Goal: Task Accomplishment & Management: Complete application form

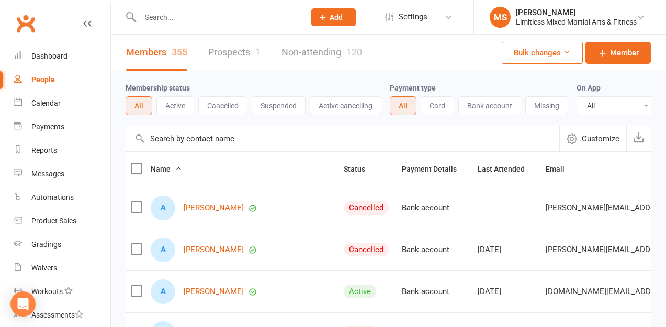
select select "100"
click at [48, 75] on div "People" at bounding box center [43, 79] width 24 height 8
click at [170, 109] on button "Active" at bounding box center [176, 105] width 38 height 19
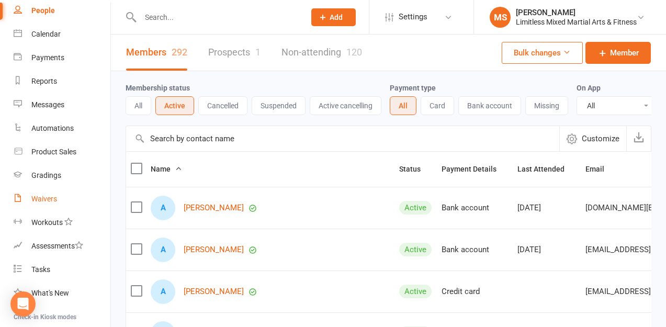
scroll to position [72, 0]
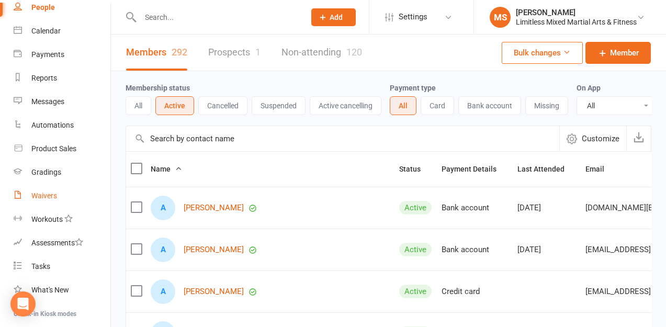
click at [49, 192] on div "Waivers" at bounding box center [44, 196] width 26 height 8
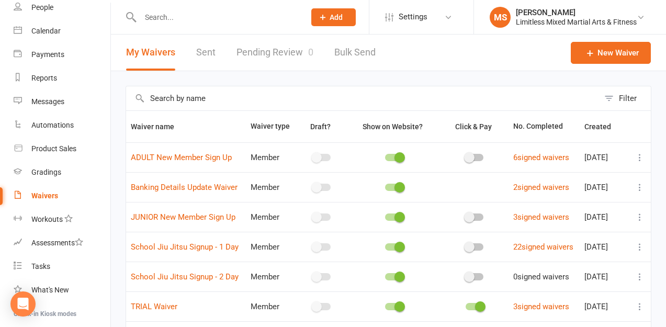
click at [272, 73] on div "Filter Waiver name Waiver type Draft? Show on Website? Click & Pay No. Complete…" at bounding box center [388, 229] width 555 height 316
click at [44, 192] on div "Waivers" at bounding box center [44, 196] width 27 height 8
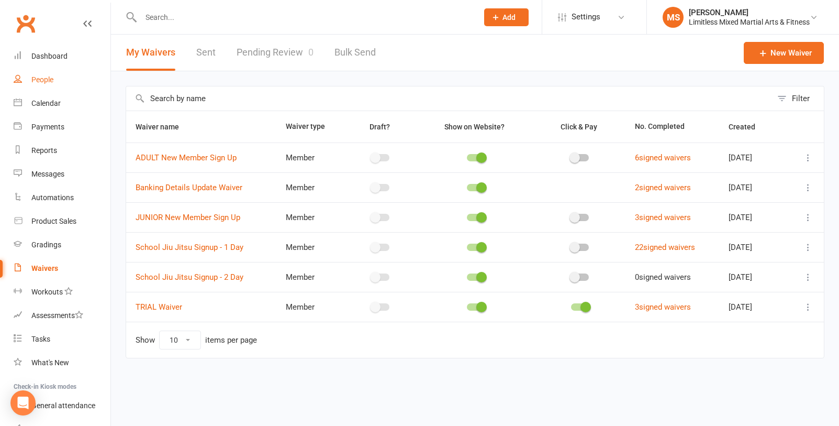
click at [51, 74] on link "People" at bounding box center [62, 80] width 97 height 24
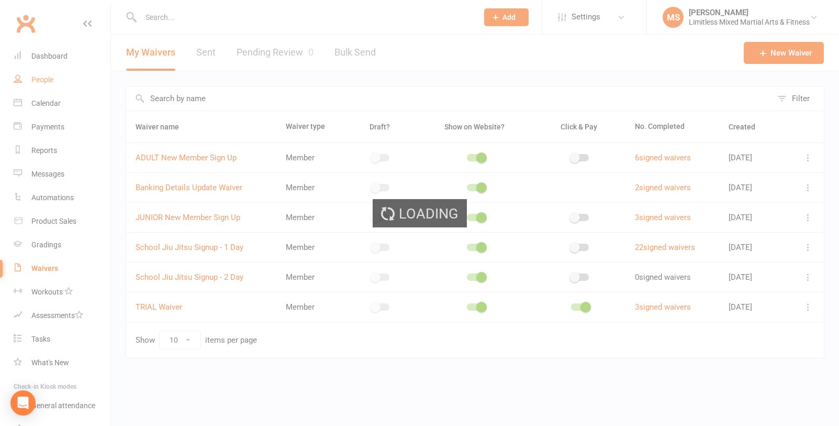
select select "100"
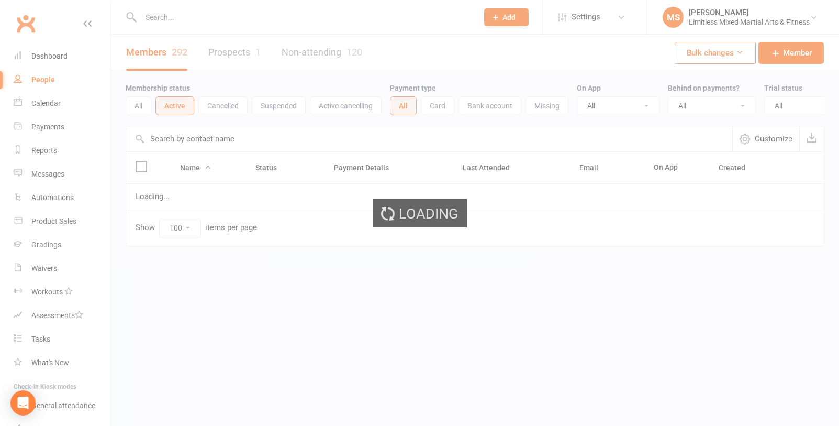
drag, startPoint x: 169, startPoint y: 16, endPoint x: 174, endPoint y: 19, distance: 5.9
click at [169, 16] on ui-view "Prospect Member Non-attending contact Class / event Appointment Grading event T…" at bounding box center [419, 145] width 839 height 284
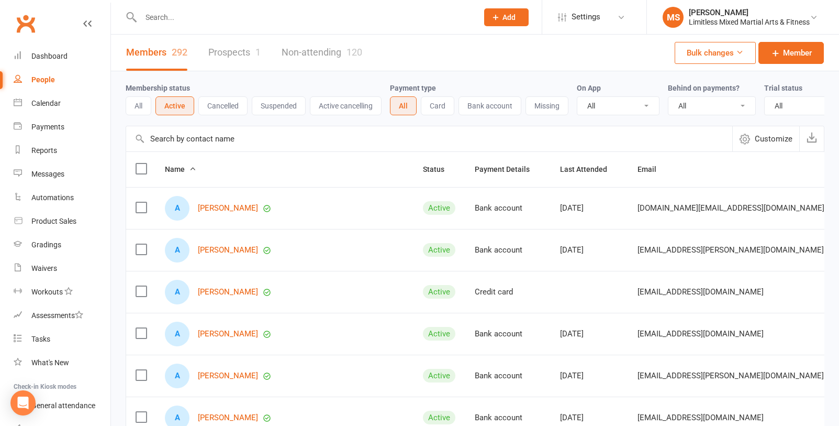
click at [174, 19] on input "text" at bounding box center [304, 17] width 333 height 15
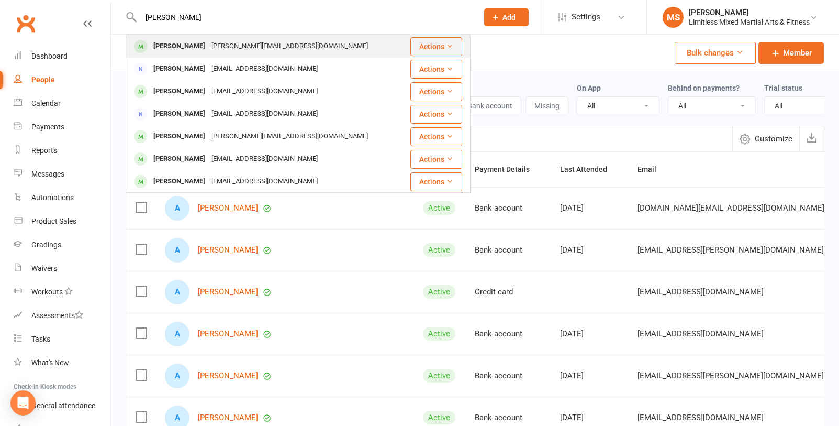
type input "[PERSON_NAME]"
click at [208, 49] on div "[PERSON_NAME]" at bounding box center [179, 46] width 58 height 15
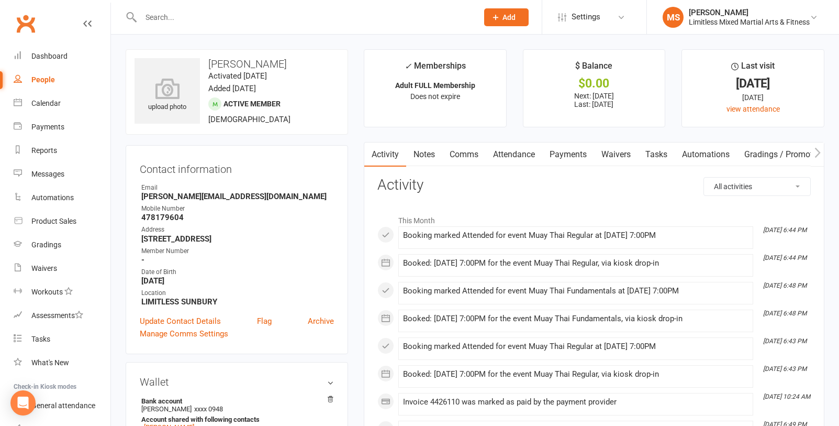
click at [46, 76] on div "People" at bounding box center [43, 79] width 24 height 8
select select "100"
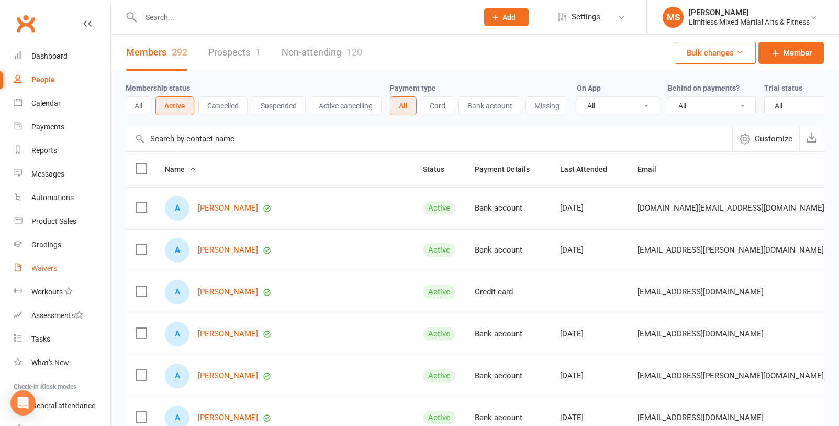
click at [43, 265] on div "Waivers" at bounding box center [44, 268] width 26 height 8
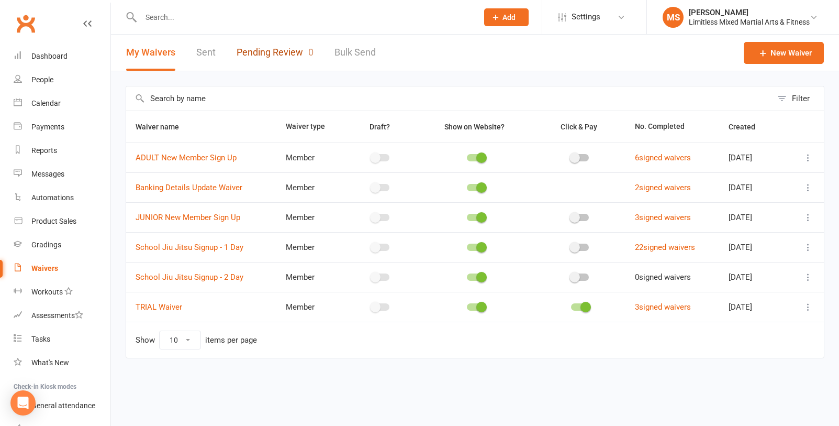
click at [266, 55] on link "Pending Review 0" at bounding box center [275, 53] width 77 height 36
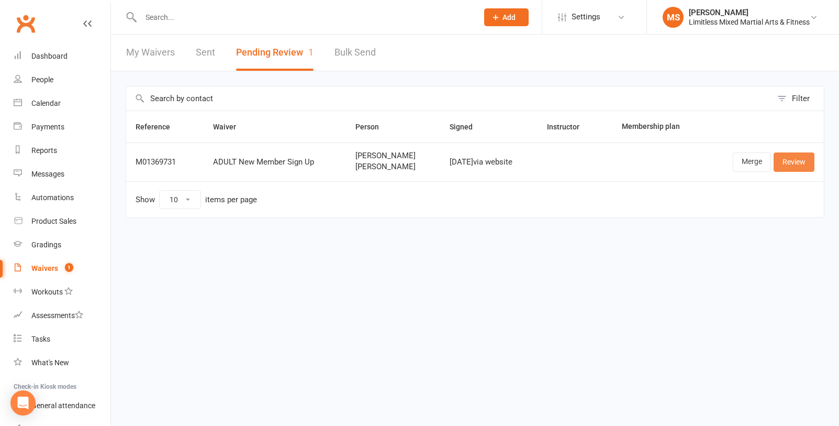
click at [666, 156] on link "Review" at bounding box center [794, 161] width 41 height 19
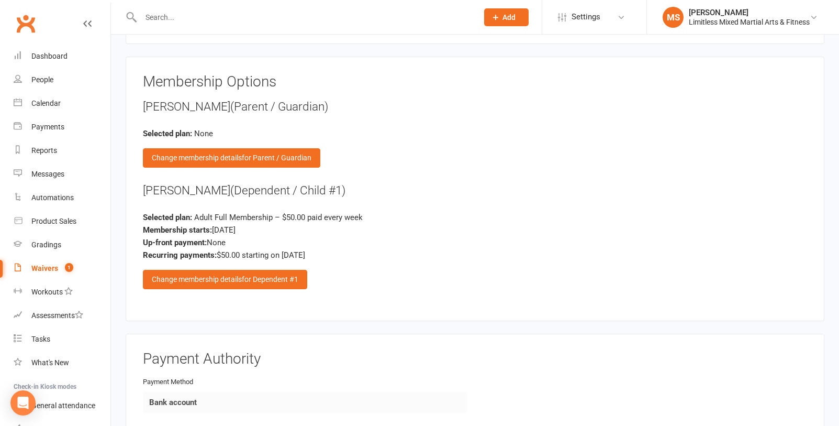
scroll to position [1392, 0]
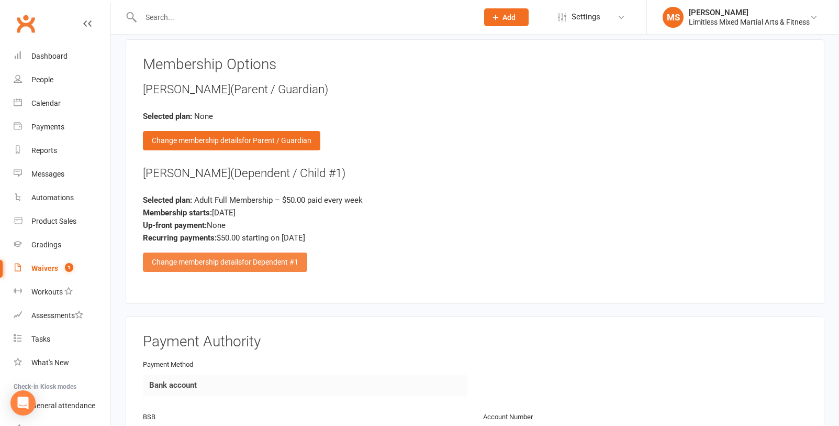
click at [253, 258] on span "for Dependent #1" at bounding box center [270, 262] width 57 height 8
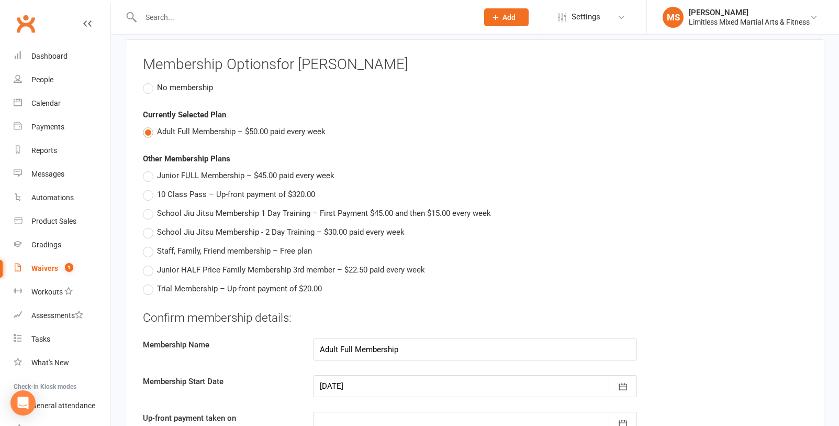
click at [148, 174] on label "Junior FULL Membership – $45.00 paid every week" at bounding box center [239, 175] width 192 height 13
click at [148, 169] on input "Junior FULL Membership – $45.00 paid every week" at bounding box center [146, 169] width 7 height 0
type input "Junior FULL Membership"
type input "45"
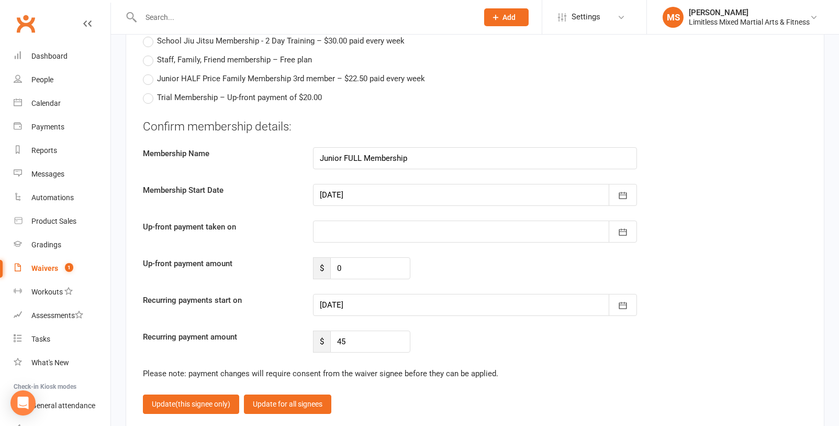
scroll to position [1589, 0]
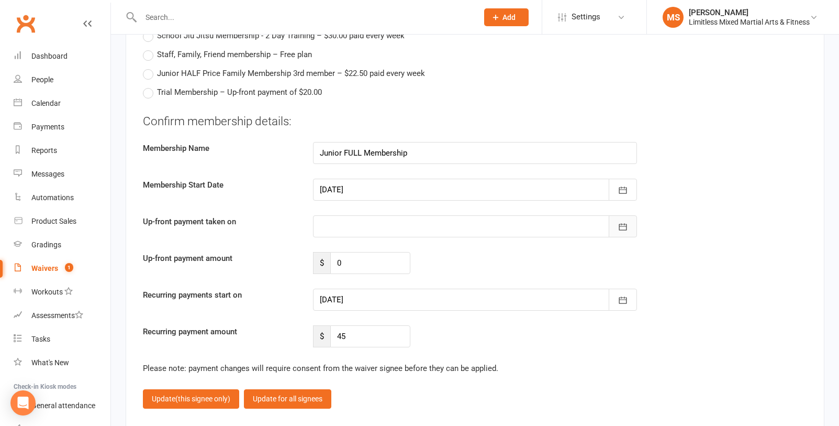
click at [619, 226] on icon "button" at bounding box center [623, 226] width 10 height 10
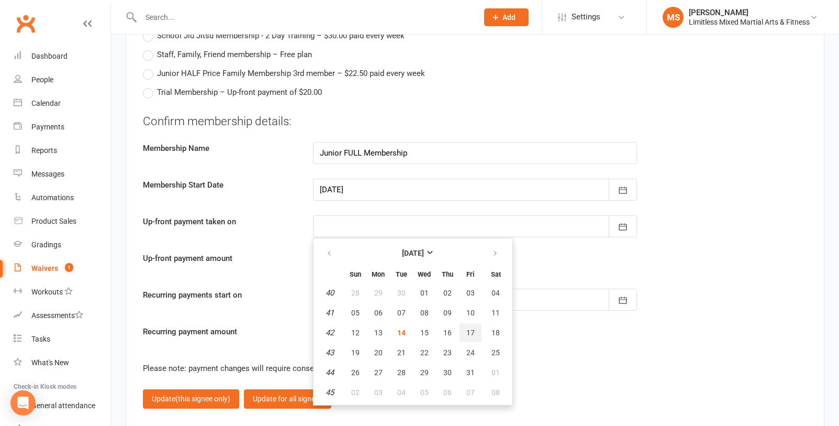
click at [474, 327] on span "17" at bounding box center [470, 332] width 8 height 8
type input "[DATE]"
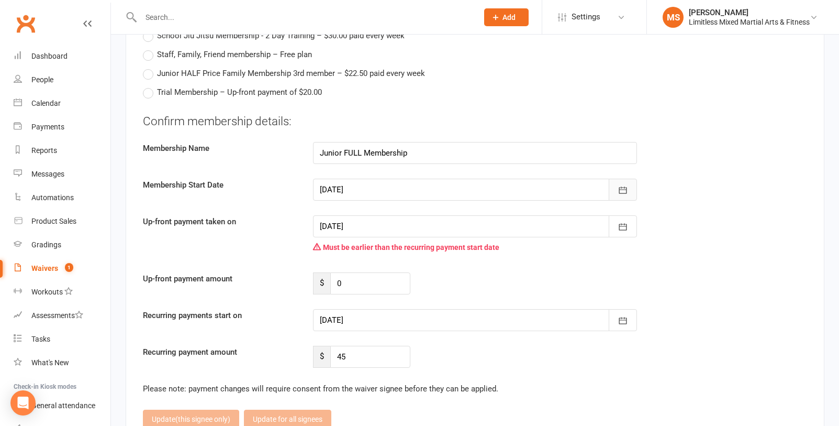
click at [630, 190] on button "button" at bounding box center [623, 189] width 28 height 22
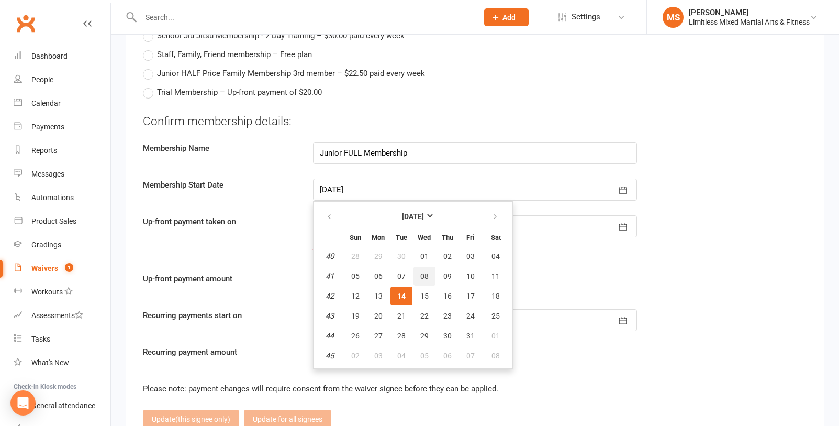
click at [424, 272] on span "08" at bounding box center [424, 276] width 8 height 8
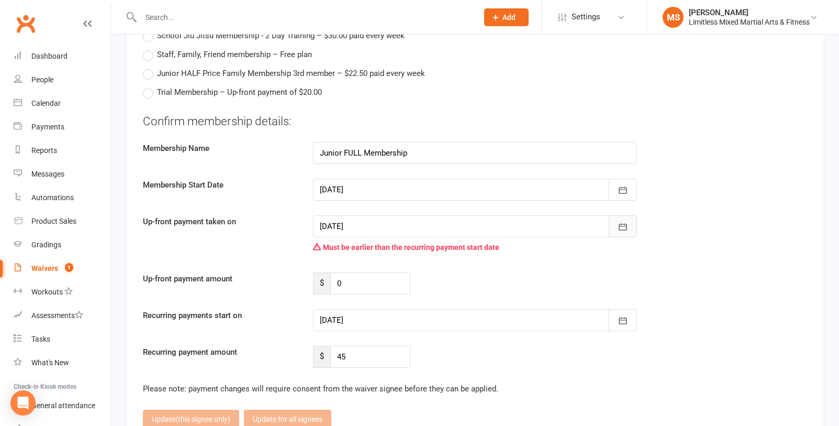
click at [615, 225] on button "button" at bounding box center [623, 226] width 28 height 22
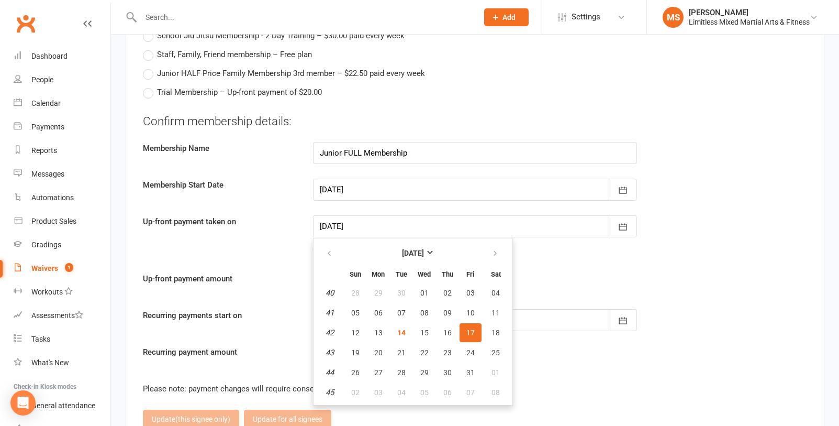
click at [469, 327] on span "17" at bounding box center [470, 332] width 8 height 8
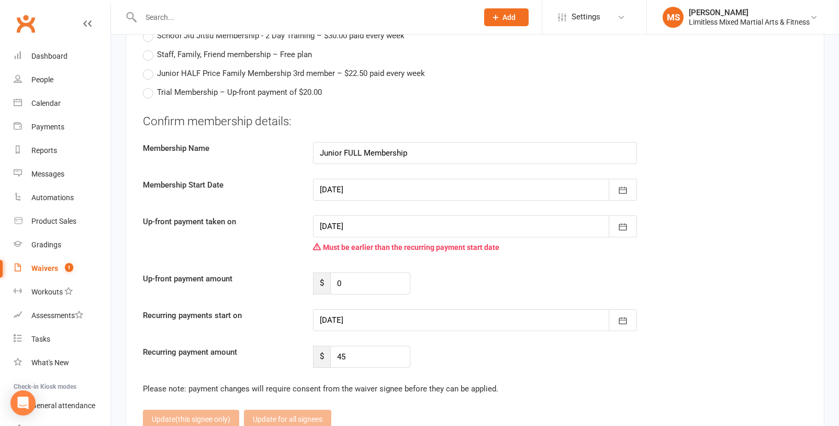
click at [458, 256] on div "Confirm membership details: Membership Name Junior FULL Membership Membership S…" at bounding box center [475, 240] width 664 height 254
click at [619, 225] on icon "button" at bounding box center [623, 227] width 8 height 7
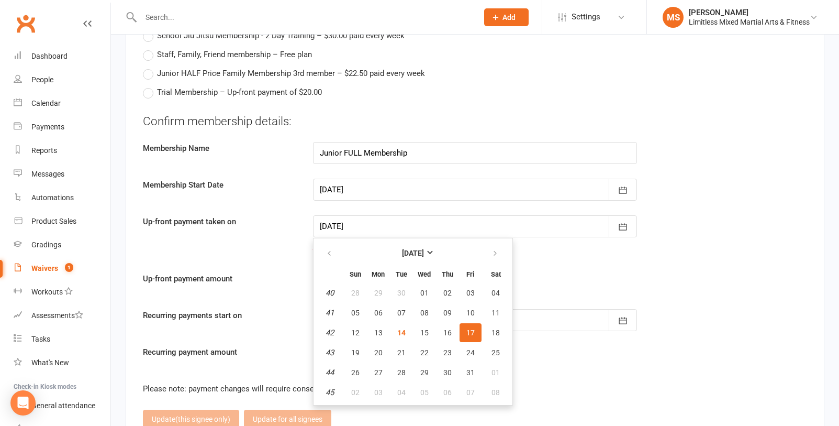
click at [542, 290] on div "Up-front payment amount $ 0" at bounding box center [475, 283] width 680 height 22
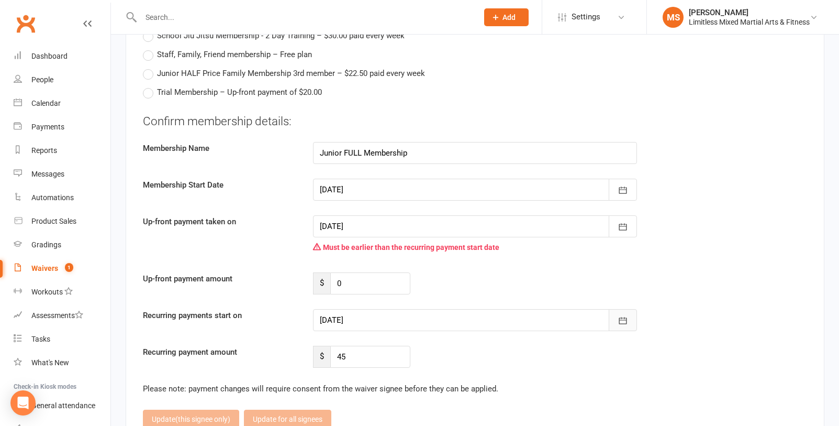
click at [621, 315] on icon "button" at bounding box center [623, 320] width 10 height 10
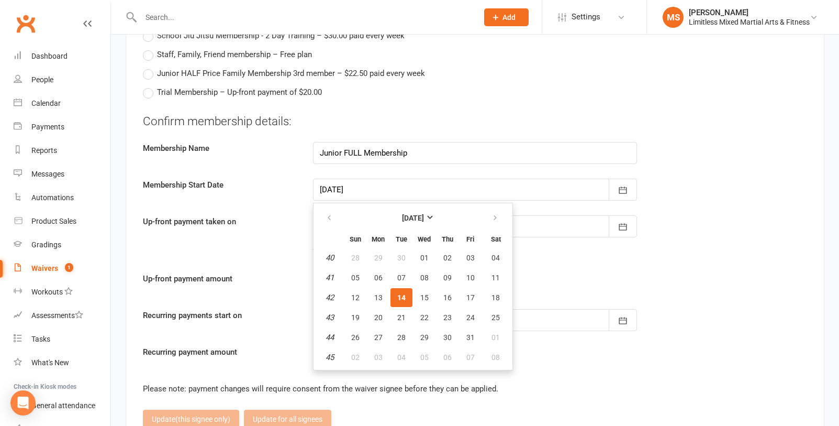
click at [599, 272] on div "Up-front payment amount $ 0" at bounding box center [475, 283] width 680 height 22
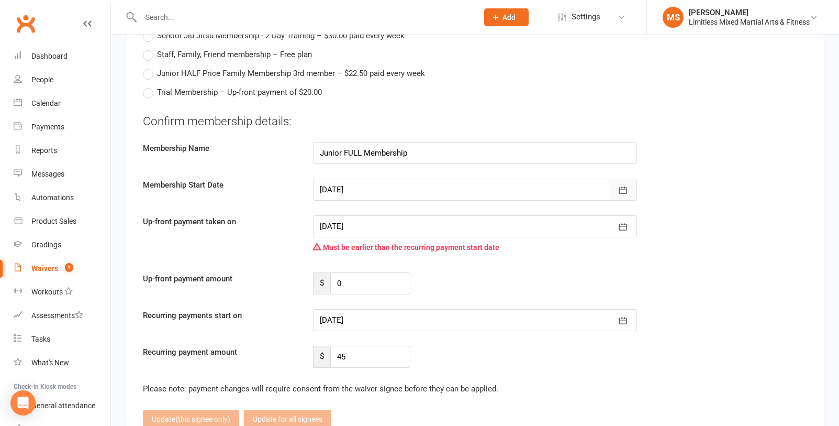
click at [616, 182] on button "button" at bounding box center [623, 189] width 28 height 22
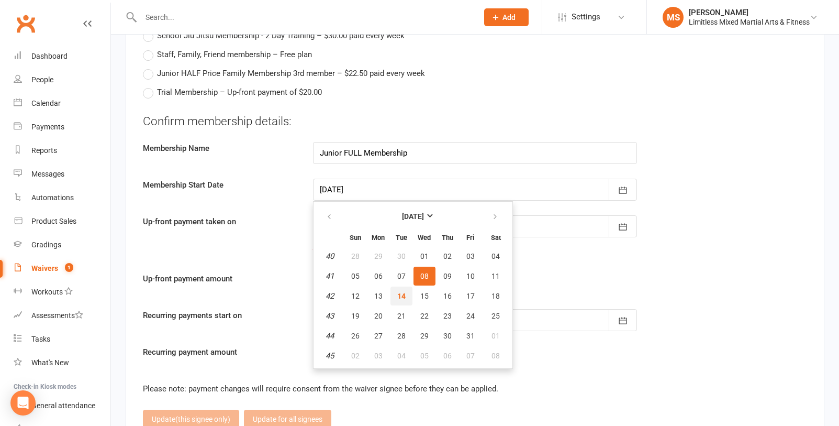
click at [397, 292] on span "14" at bounding box center [401, 296] width 8 height 8
type input "[DATE]"
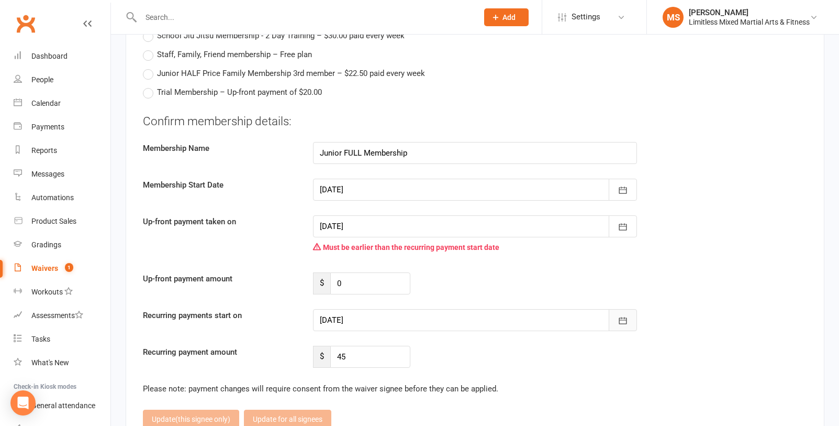
click at [633, 315] on button "button" at bounding box center [623, 320] width 28 height 22
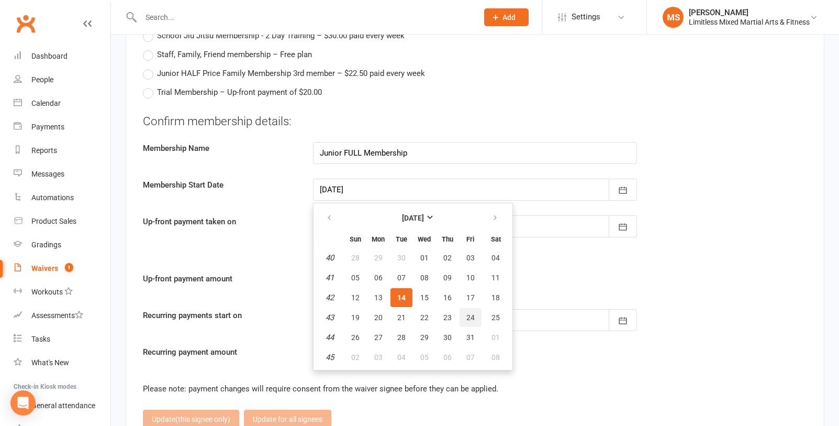
click at [474, 316] on button "24" at bounding box center [471, 317] width 22 height 19
type input "[DATE]"
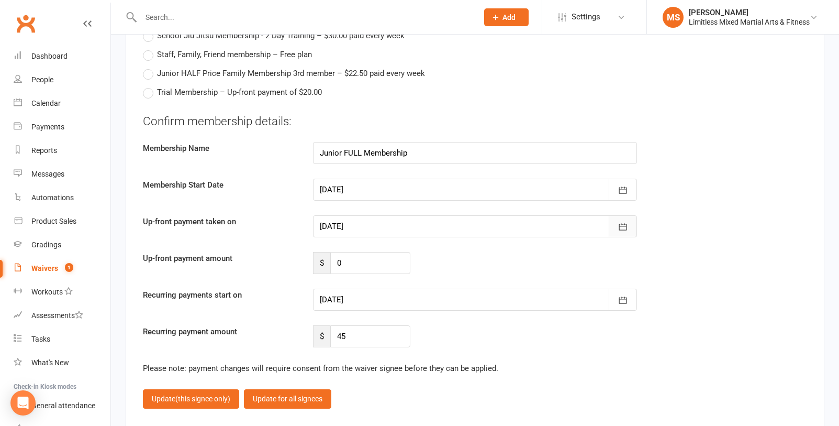
click at [619, 224] on icon "button" at bounding box center [623, 227] width 8 height 7
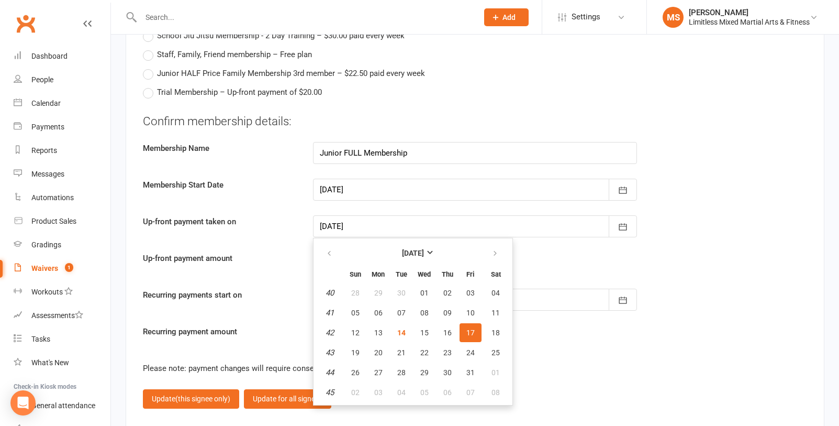
click at [475, 327] on button "17" at bounding box center [471, 332] width 22 height 19
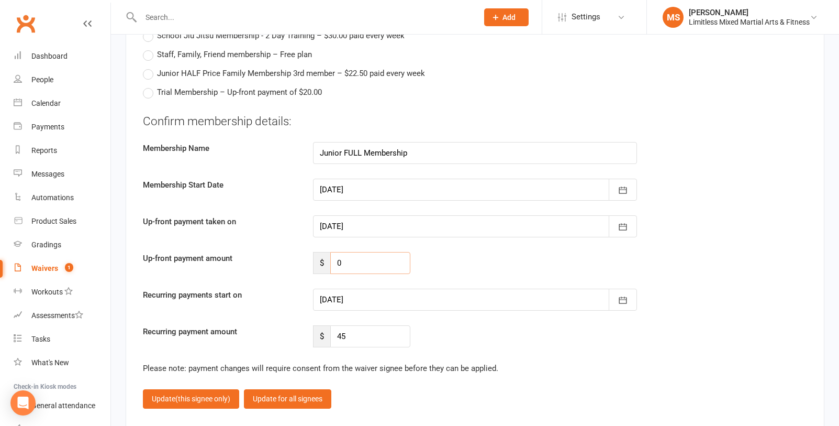
click at [373, 258] on input "0" at bounding box center [370, 263] width 81 height 22
type input "90.00"
click at [434, 313] on div "Confirm membership details: Membership Name Junior FULL Membership Membership S…" at bounding box center [475, 230] width 664 height 235
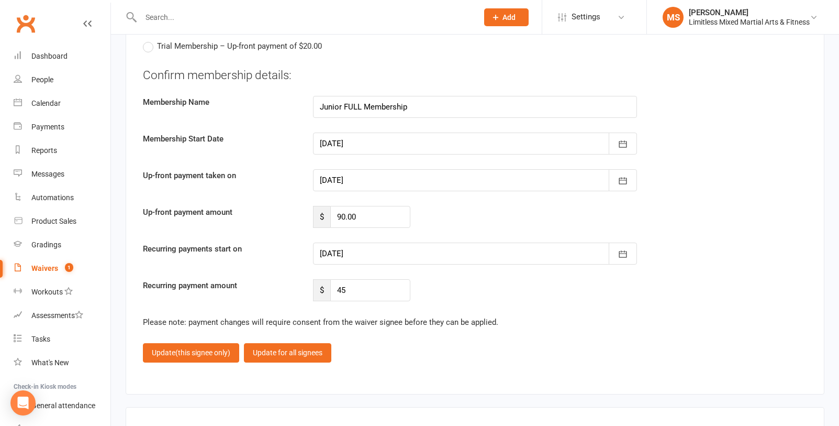
scroll to position [1636, 0]
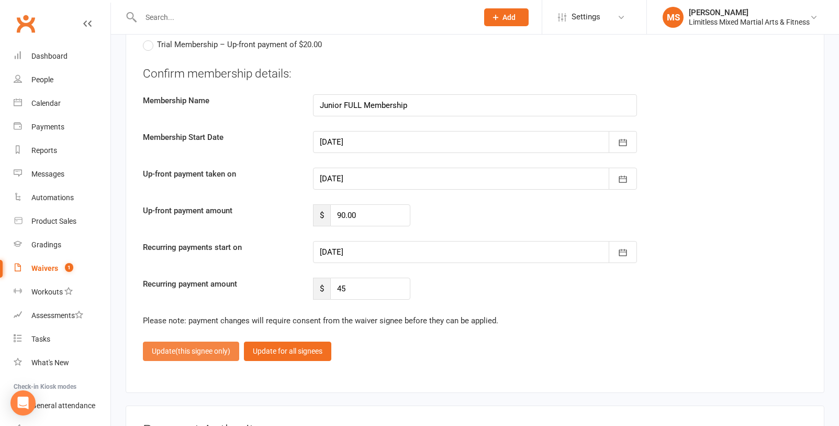
click at [202, 327] on button "Update (this signee only)" at bounding box center [191, 350] width 96 height 19
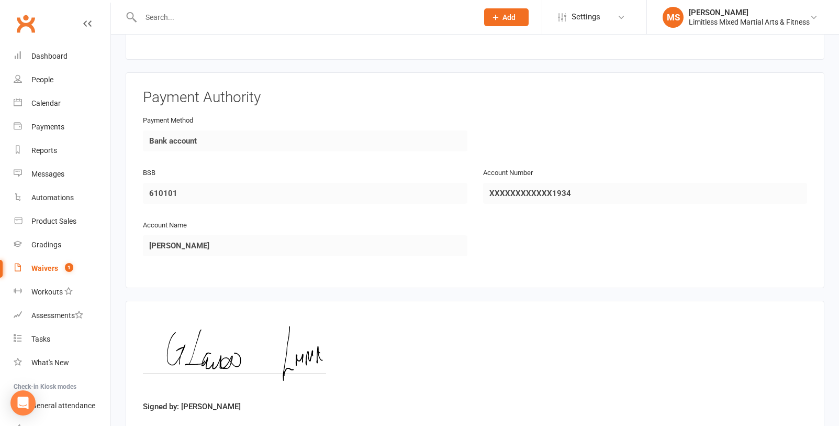
scroll to position [1705, 0]
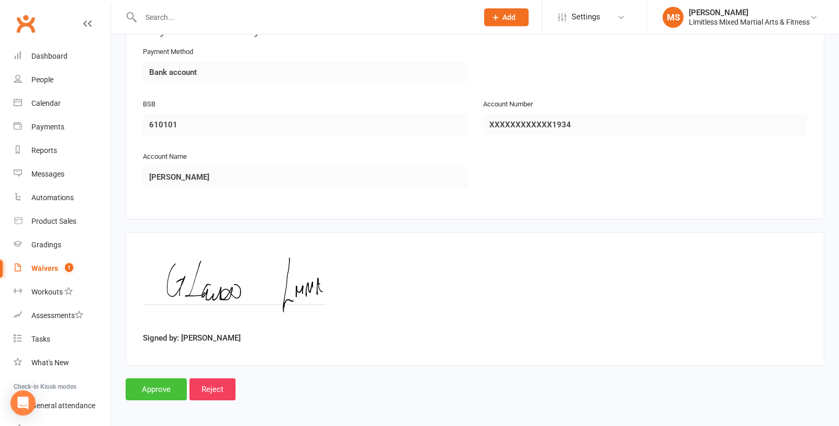
click at [165, 327] on input "Approve" at bounding box center [156, 389] width 61 height 22
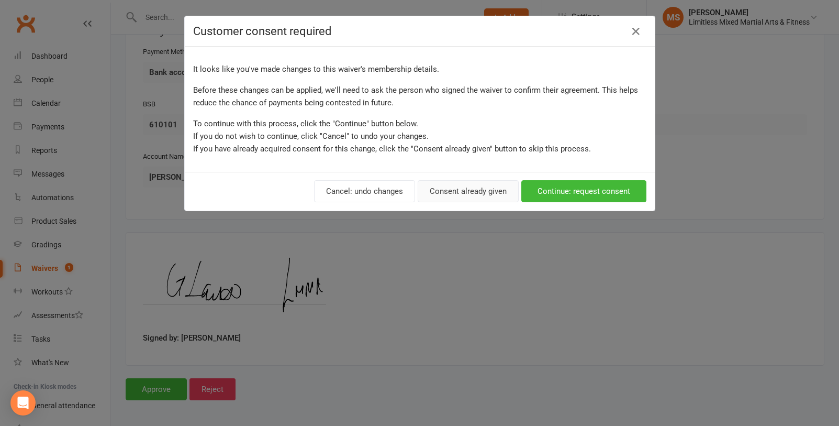
click at [445, 197] on button "Consent already given" at bounding box center [468, 191] width 101 height 22
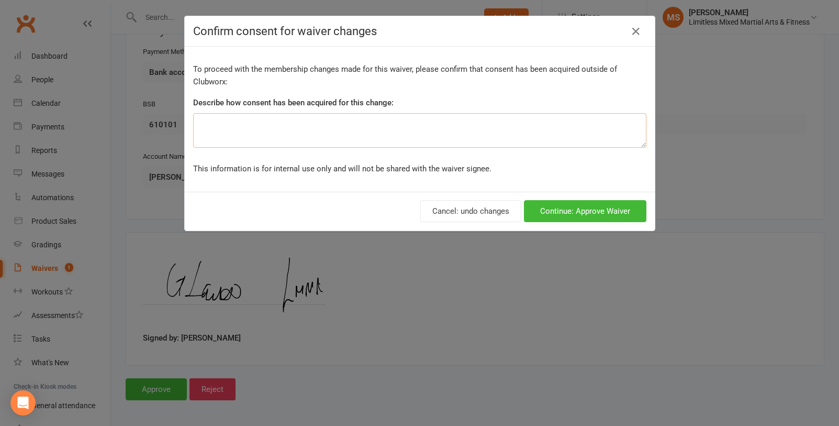
click at [329, 122] on textarea at bounding box center [419, 130] width 453 height 35
type textarea "Paper waiver form completed at facility"
click at [557, 213] on button "Continue: Approve Waiver" at bounding box center [585, 211] width 122 height 22
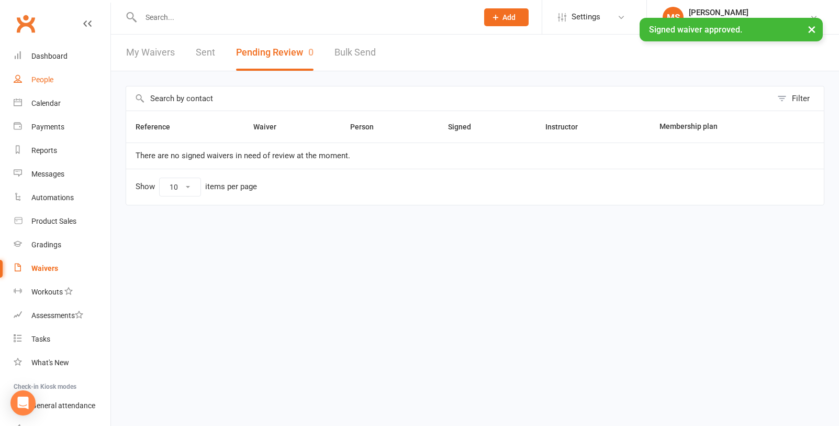
click at [50, 76] on div "People" at bounding box center [42, 79] width 22 height 8
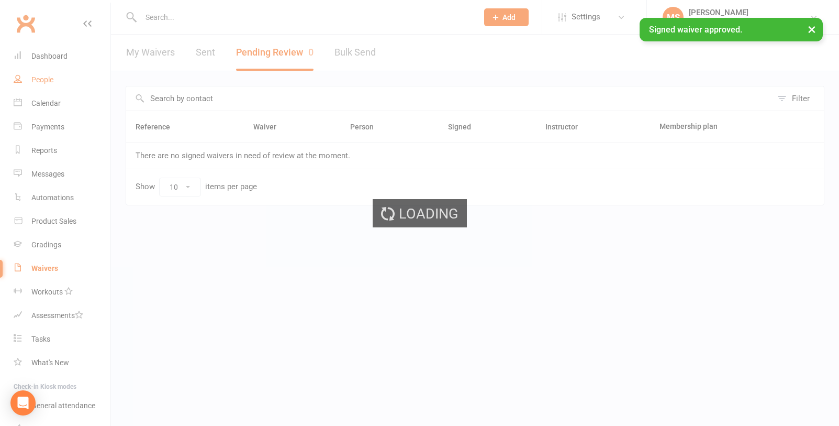
select select "100"
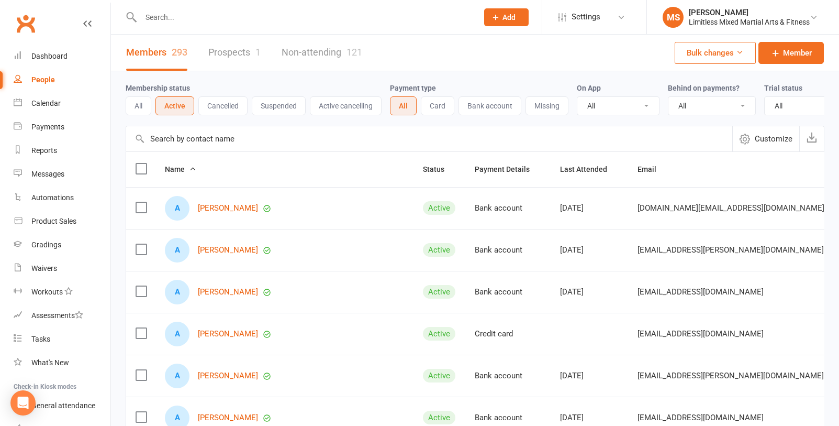
click at [172, 16] on input "text" at bounding box center [304, 17] width 333 height 15
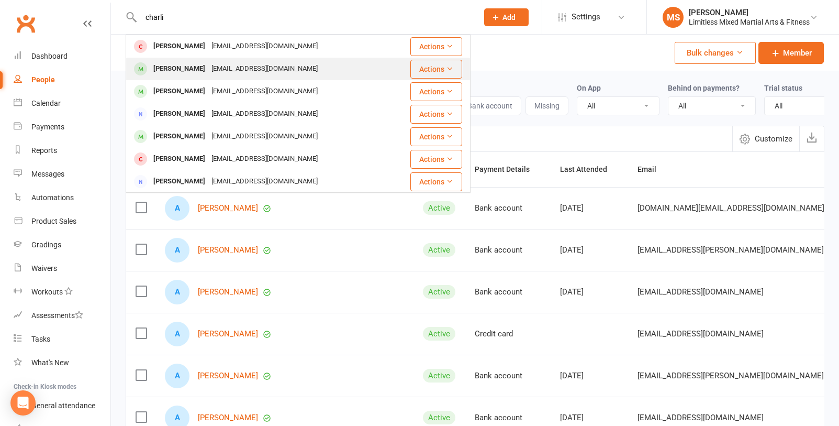
type input "charli"
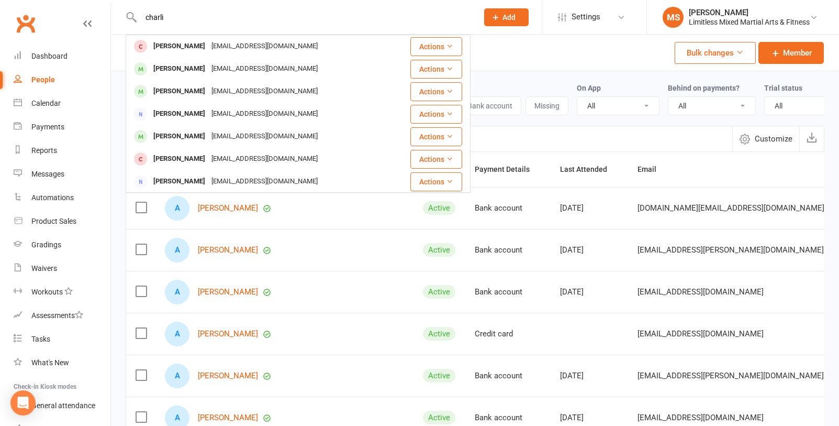
click at [193, 66] on div "[PERSON_NAME]" at bounding box center [179, 68] width 58 height 15
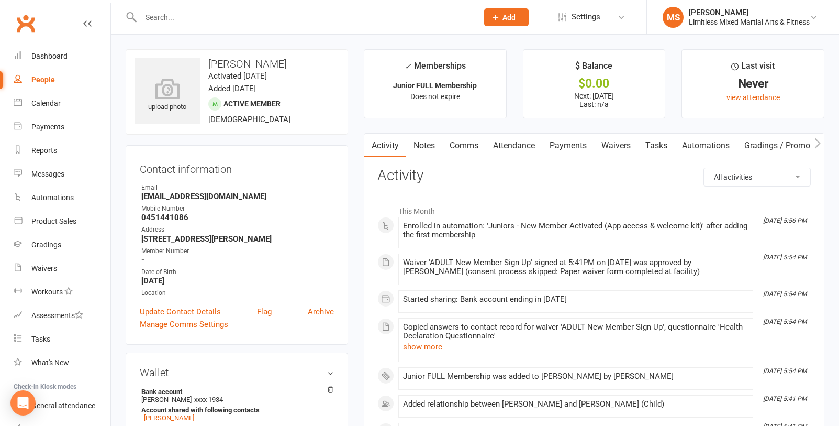
click at [521, 147] on link "Attendance" at bounding box center [514, 145] width 57 height 24
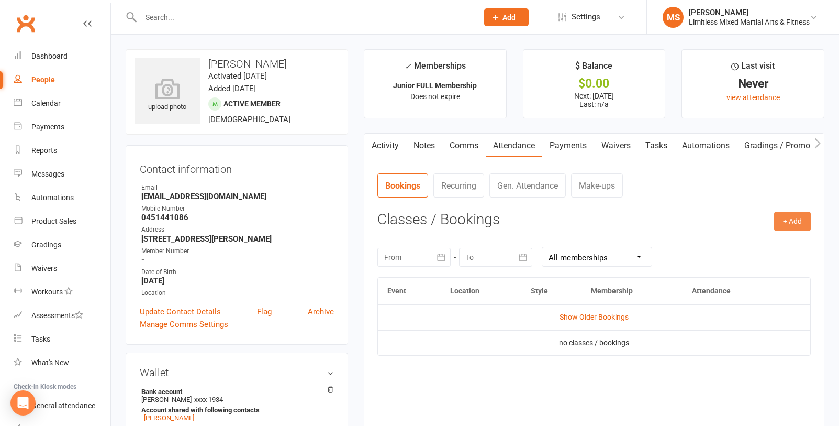
click at [666, 220] on button "+ Add" at bounding box center [792, 220] width 37 height 19
click at [666, 247] on link "Book Event" at bounding box center [759, 245] width 104 height 21
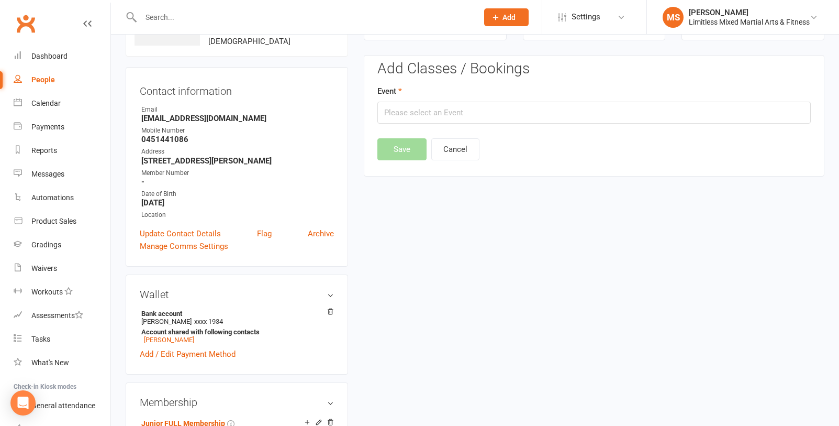
scroll to position [80, 0]
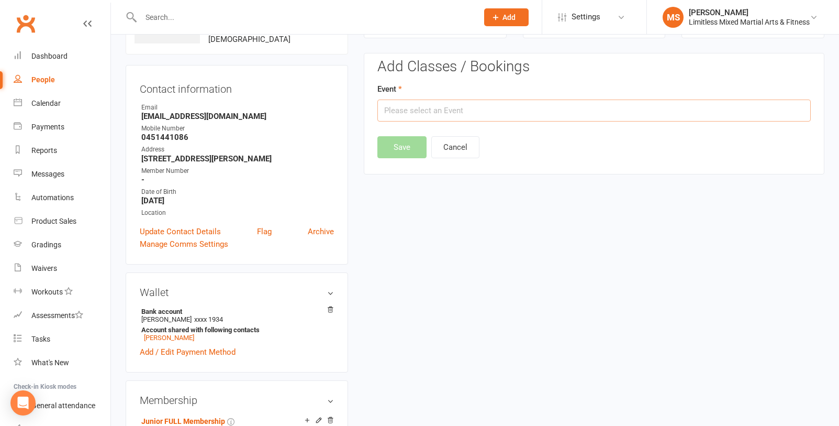
click at [464, 110] on input "text" at bounding box center [593, 110] width 433 height 22
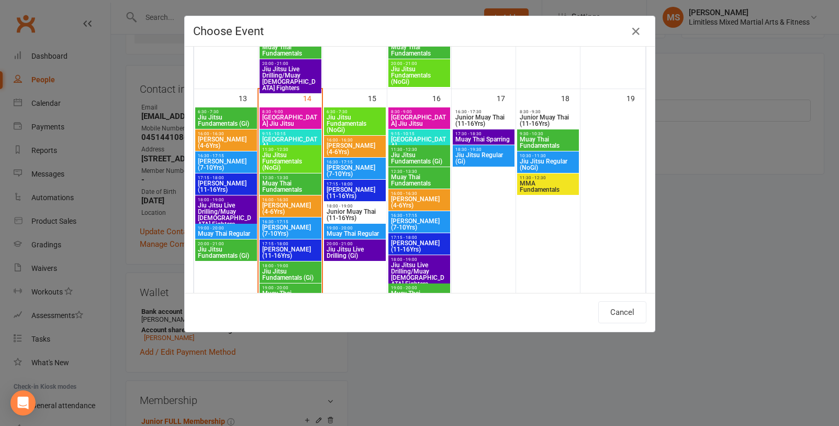
scroll to position [524, 0]
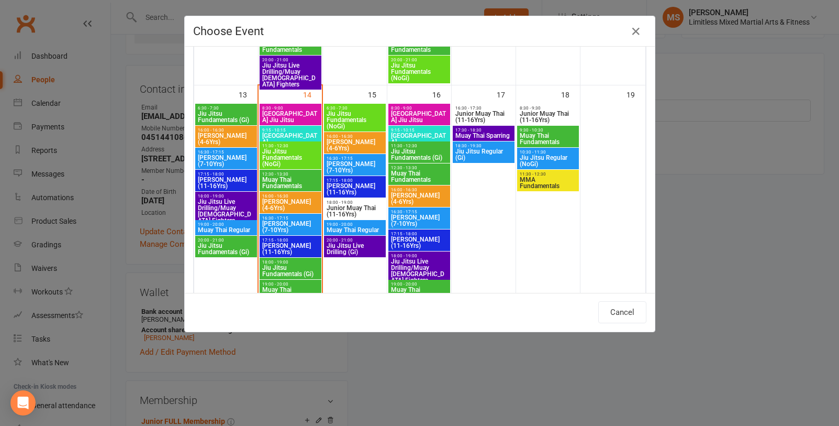
click at [288, 224] on span "[PERSON_NAME] (7-10Yrs)" at bounding box center [291, 226] width 58 height 13
type input "[PERSON_NAME] (7-10Yrs) - [DATE] 4:30:00 PM"
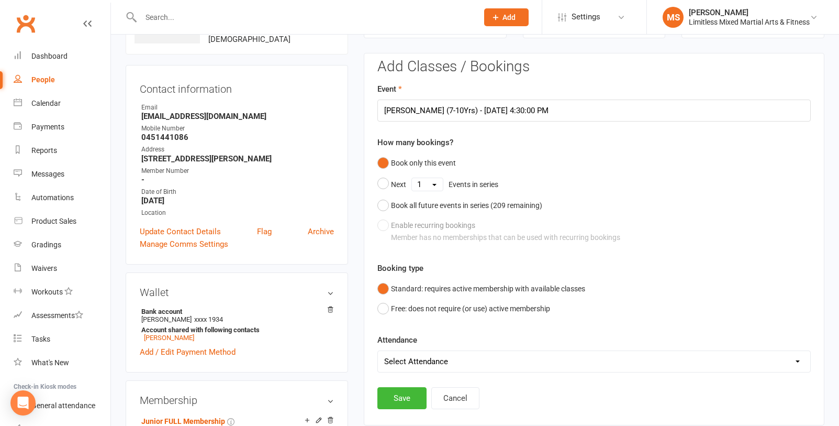
click at [437, 327] on select "Select Attendance Attended Absent" at bounding box center [594, 361] width 432 height 21
select select "0"
click at [378, 327] on select "Select Attendance Attended Absent" at bounding box center [594, 361] width 432 height 21
click at [413, 327] on button "Save" at bounding box center [401, 398] width 49 height 22
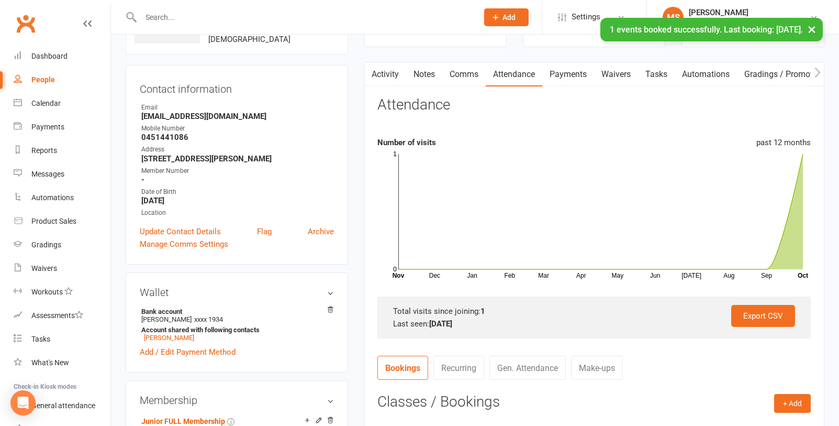
click at [43, 80] on div "People" at bounding box center [43, 79] width 24 height 8
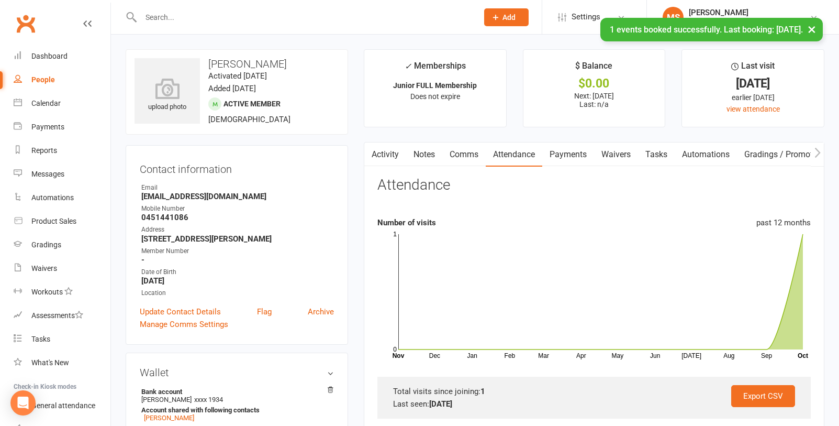
select select "100"
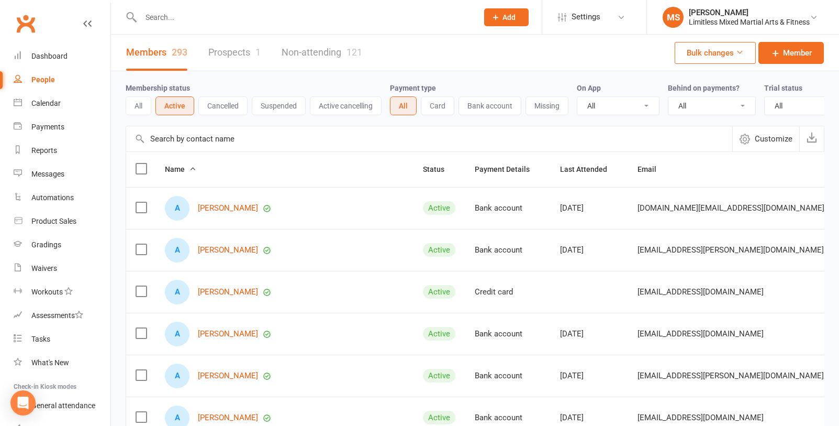
click at [173, 16] on input "text" at bounding box center [304, 17] width 333 height 15
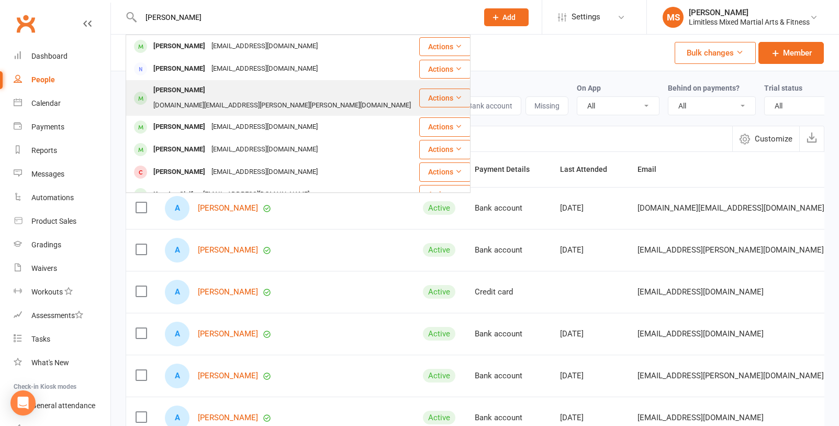
type input "[PERSON_NAME]"
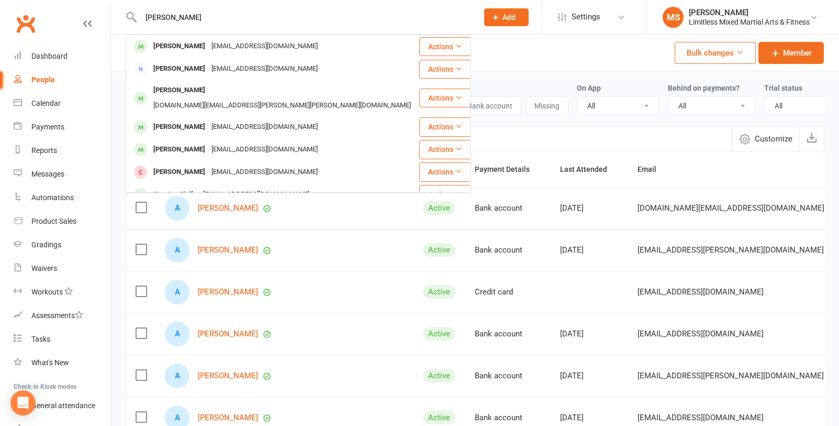
click at [204, 98] on div "[DOMAIN_NAME][EMAIL_ADDRESS][PERSON_NAME][PERSON_NAME][DOMAIN_NAME]" at bounding box center [282, 105] width 264 height 15
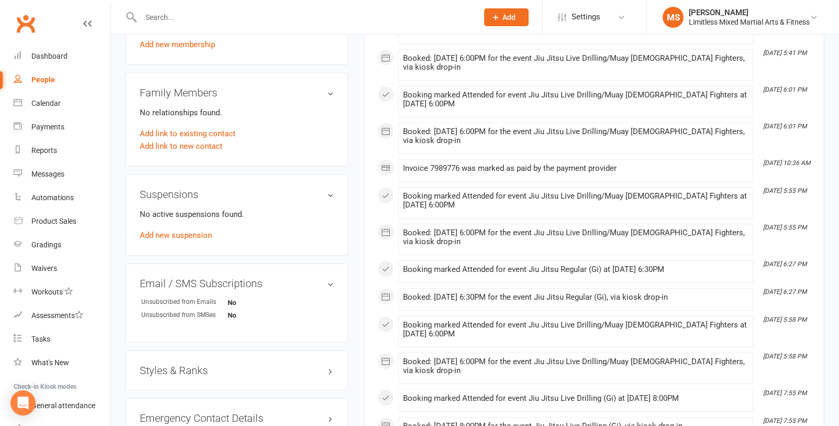
scroll to position [504, 0]
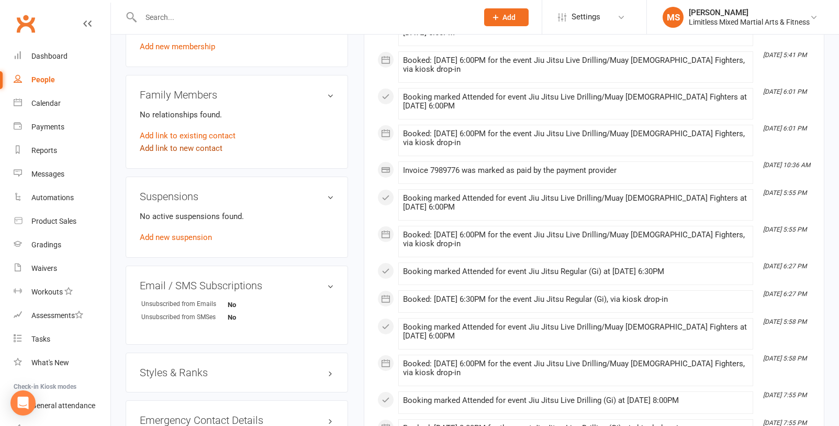
click at [203, 142] on link "Add link to new contact" at bounding box center [181, 148] width 83 height 13
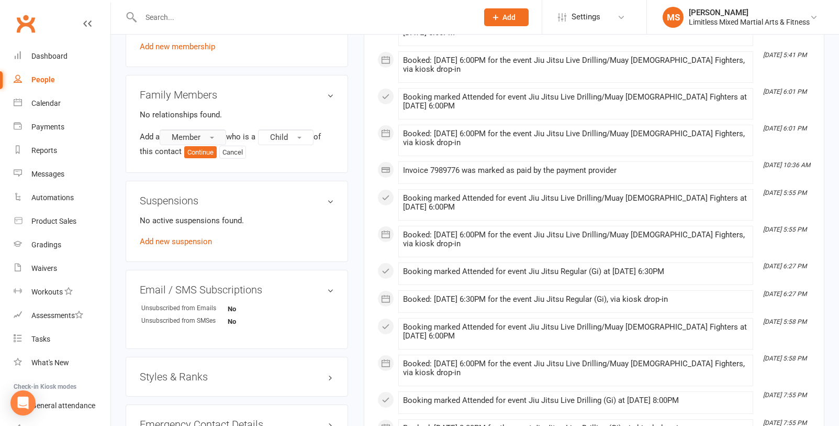
click at [211, 129] on button "Member" at bounding box center [193, 137] width 66 height 16
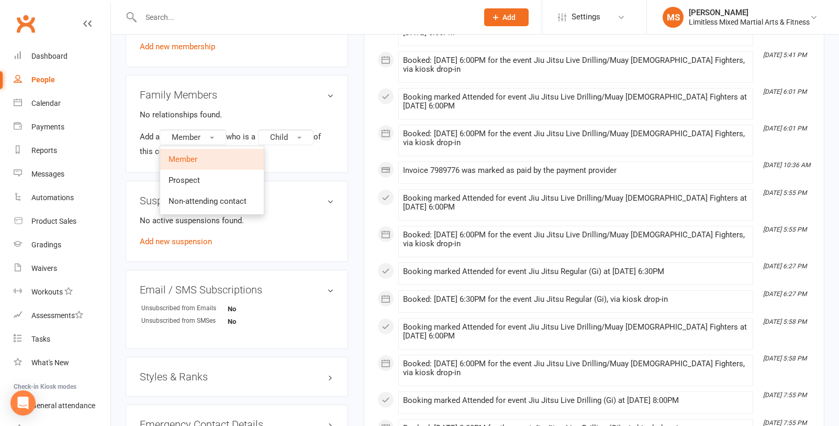
click at [264, 146] on ul "Member Prospect Non-attending contact" at bounding box center [212, 180] width 105 height 69
click at [289, 141] on div "Add a Member Member Prospect Non-attending contact who is a Child of this conta…" at bounding box center [237, 143] width 194 height 29
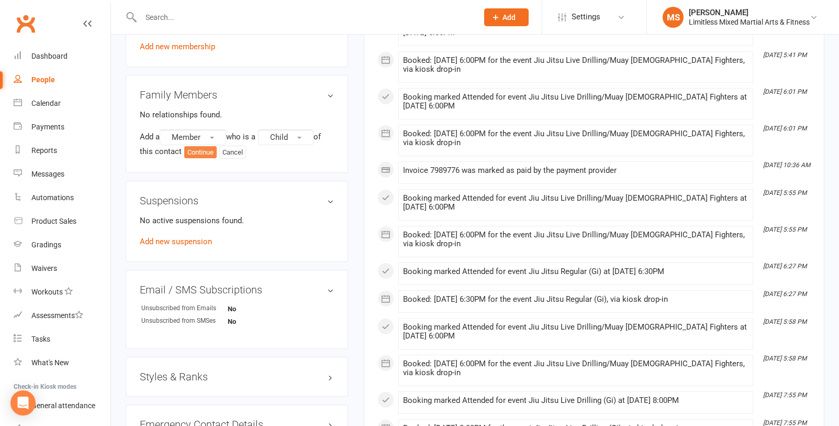
click at [197, 146] on button "Continue" at bounding box center [200, 152] width 32 height 13
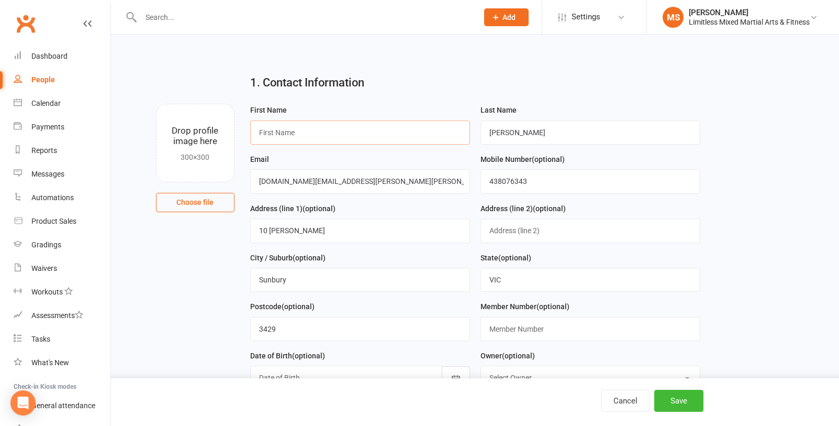
click at [278, 132] on input "text" at bounding box center [360, 132] width 220 height 24
type input "[PERSON_NAME]"
drag, startPoint x: 272, startPoint y: 233, endPoint x: 304, endPoint y: 239, distance: 32.9
click at [272, 233] on input "10 [PERSON_NAME]" at bounding box center [360, 230] width 220 height 24
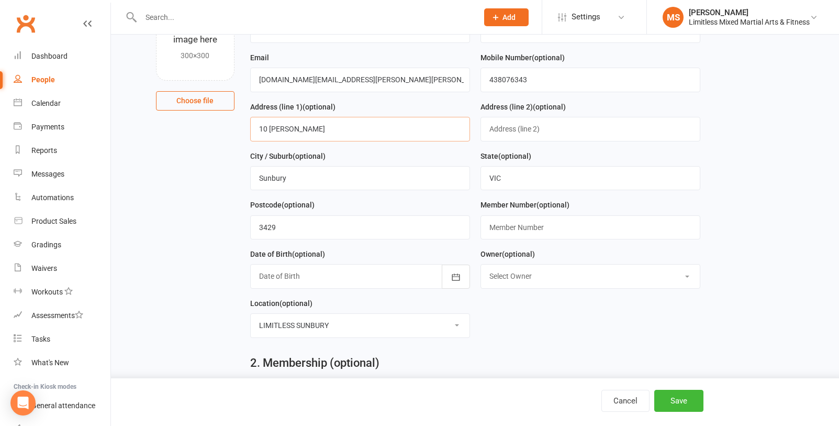
scroll to position [104, 0]
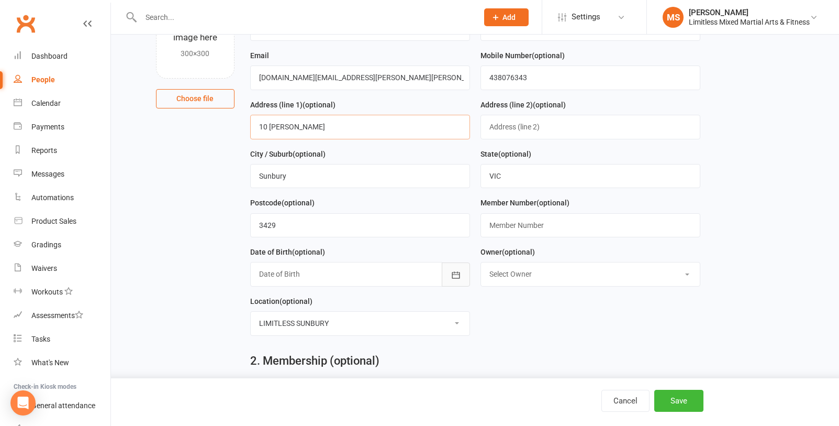
type input "10 [PERSON_NAME]"
click at [449, 280] on button "button" at bounding box center [456, 274] width 28 height 24
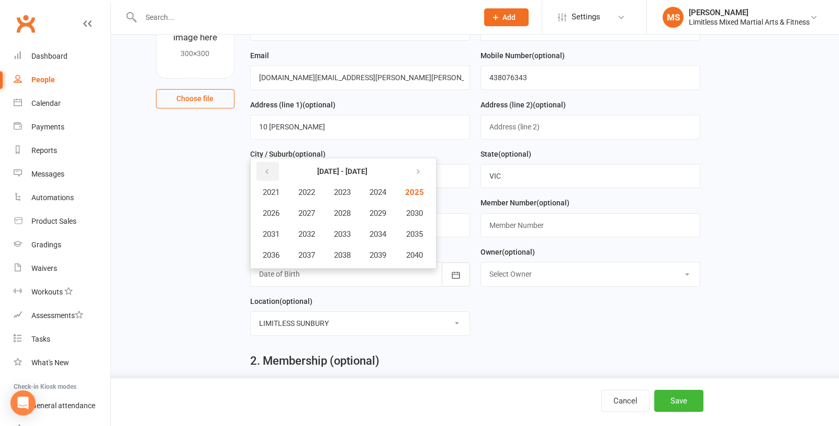
click at [264, 170] on icon "button" at bounding box center [266, 172] width 7 height 8
click at [419, 233] on span "2015" at bounding box center [413, 233] width 17 height 9
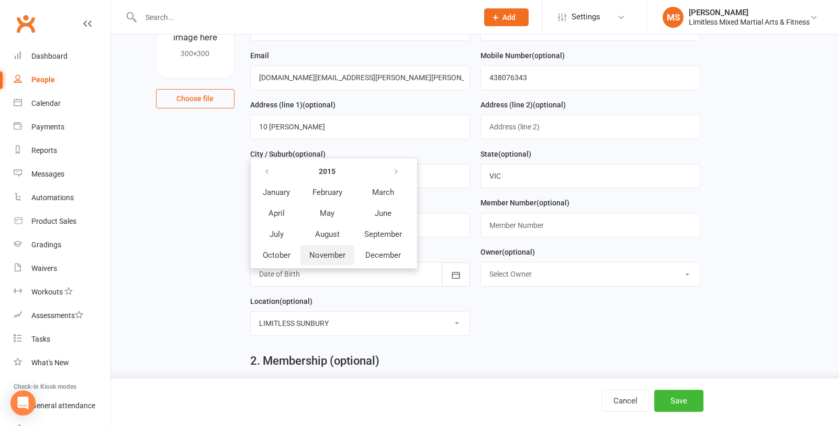
click at [343, 254] on span "November" at bounding box center [327, 254] width 36 height 9
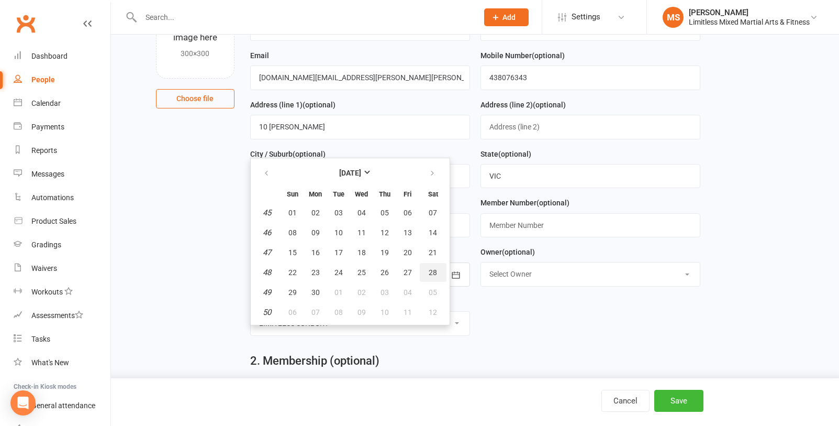
click at [429, 271] on span "28" at bounding box center [433, 272] width 8 height 8
type input "[DATE]"
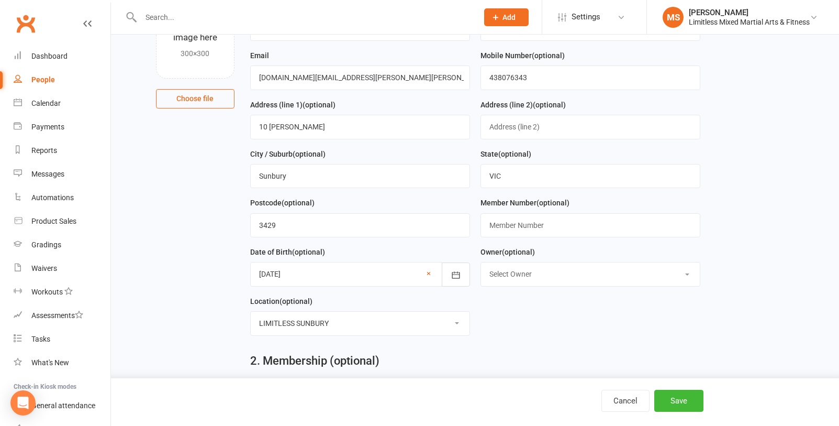
click at [522, 280] on select "Select Owner Info Limitless Mo Assafiri [PERSON_NAME] [PERSON_NAME] [PERSON_NAM…" at bounding box center [590, 273] width 219 height 23
select select "2"
click at [481, 264] on select "Select Owner Info Limitless Mo Assafiri [PERSON_NAME] [PERSON_NAME] [PERSON_NAM…" at bounding box center [590, 273] width 219 height 23
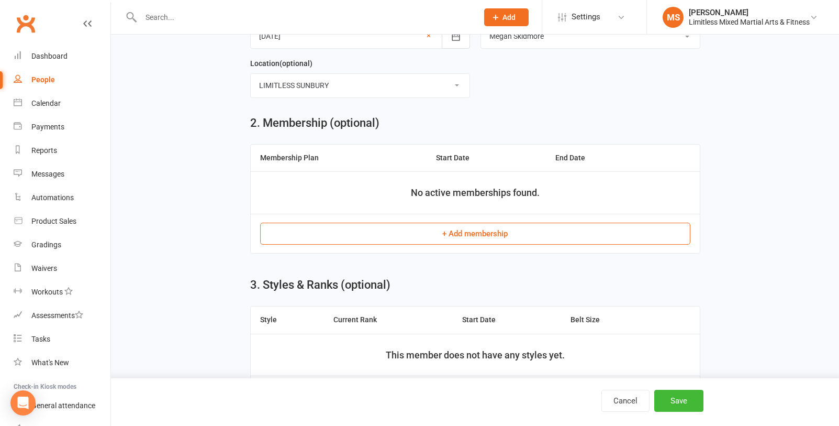
scroll to position [343, 0]
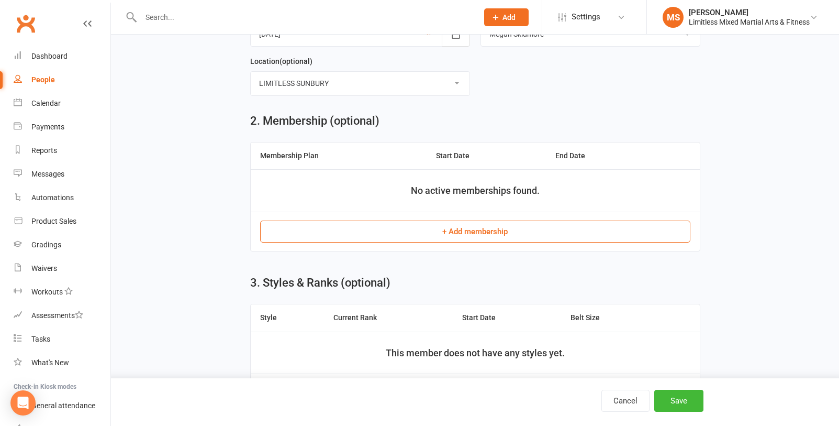
click at [479, 234] on button "+ Add membership" at bounding box center [475, 231] width 430 height 22
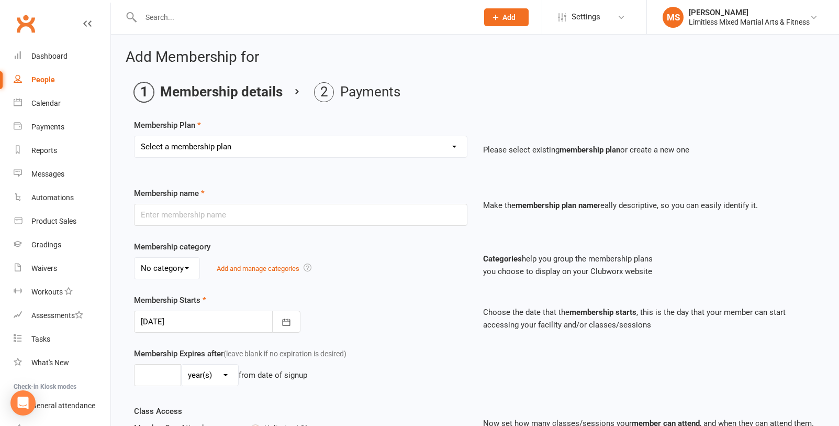
click at [360, 146] on select "Select a membership plan Create new Membership Plan Adult Full Membership Junio…" at bounding box center [301, 146] width 332 height 21
select select "2"
click at [135, 136] on select "Select a membership plan Create new Membership Plan Adult Full Membership Junio…" at bounding box center [301, 146] width 332 height 21
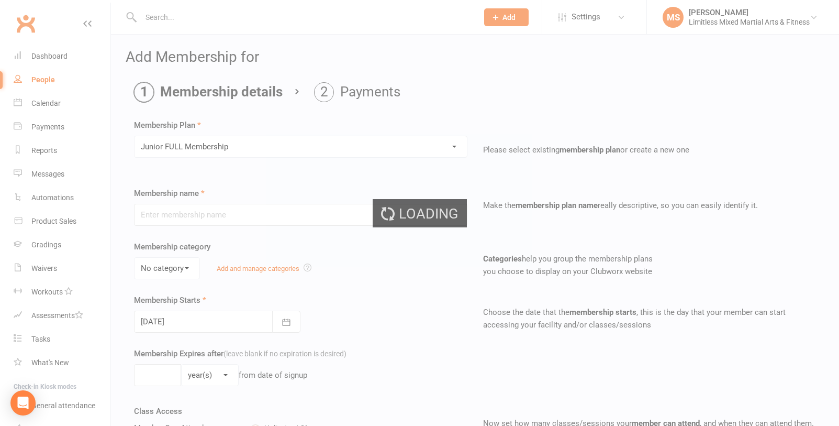
type input "Junior FULL Membership"
type input "0"
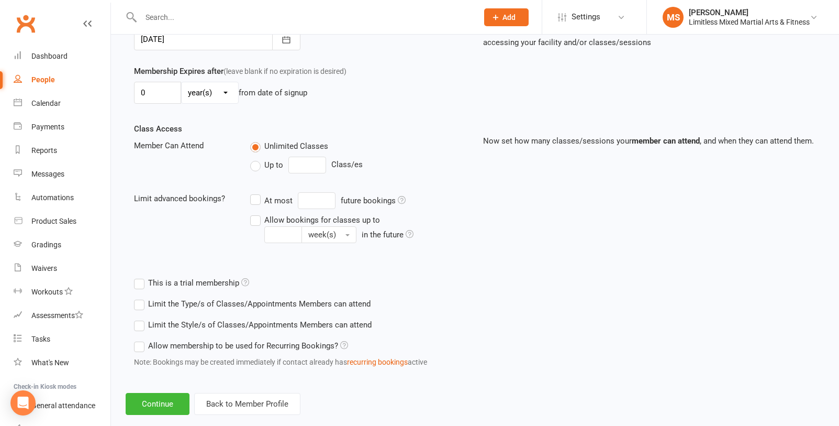
scroll to position [301, 0]
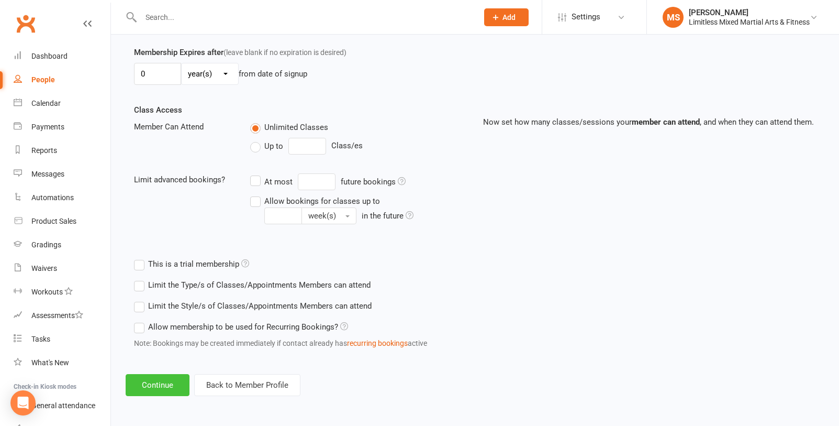
click at [172, 327] on button "Continue" at bounding box center [158, 385] width 64 height 22
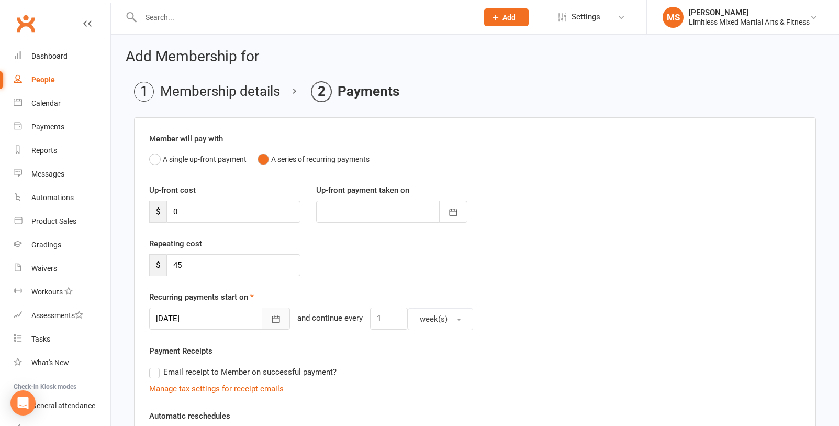
scroll to position [0, 0]
click at [272, 320] on icon "button" at bounding box center [276, 319] width 8 height 7
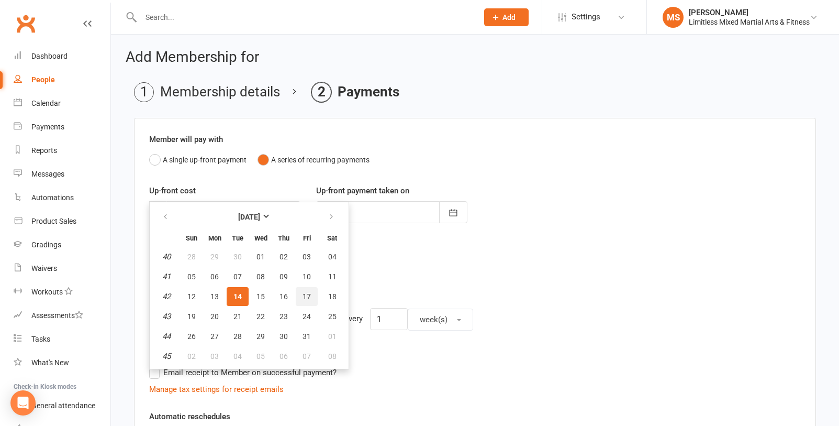
click at [309, 297] on span "17" at bounding box center [307, 296] width 8 height 8
type input "[DATE]"
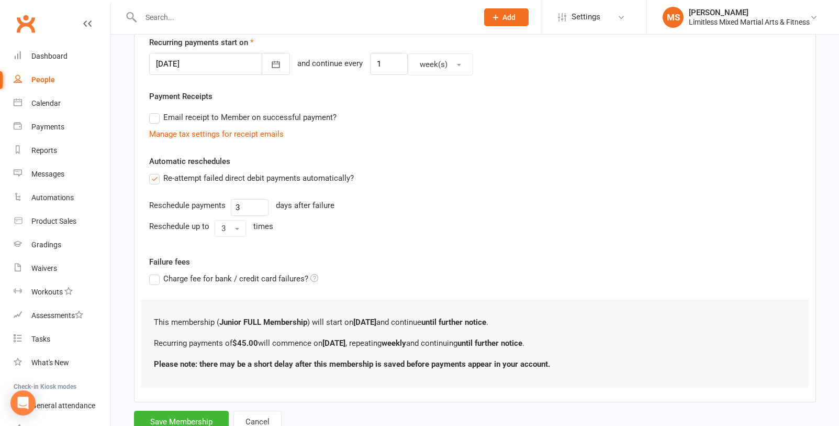
scroll to position [294, 0]
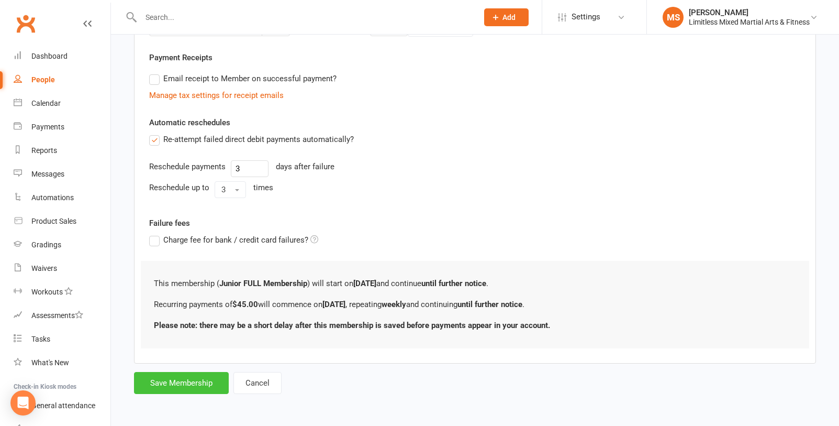
click at [192, 327] on button "Save Membership" at bounding box center [181, 383] width 95 height 22
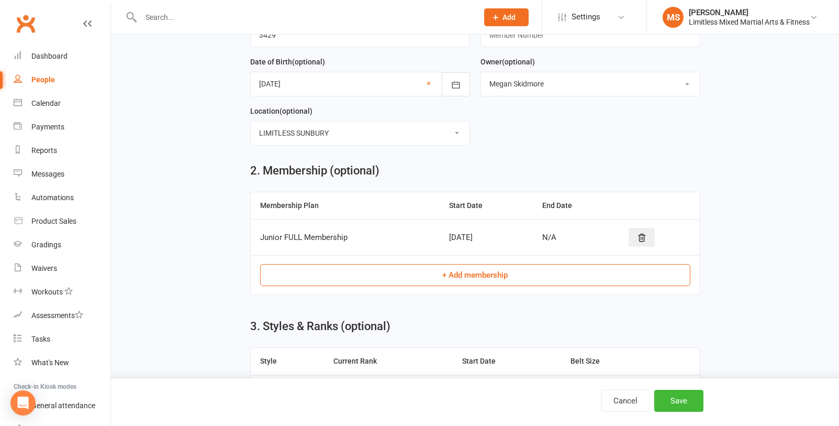
scroll to position [449, 0]
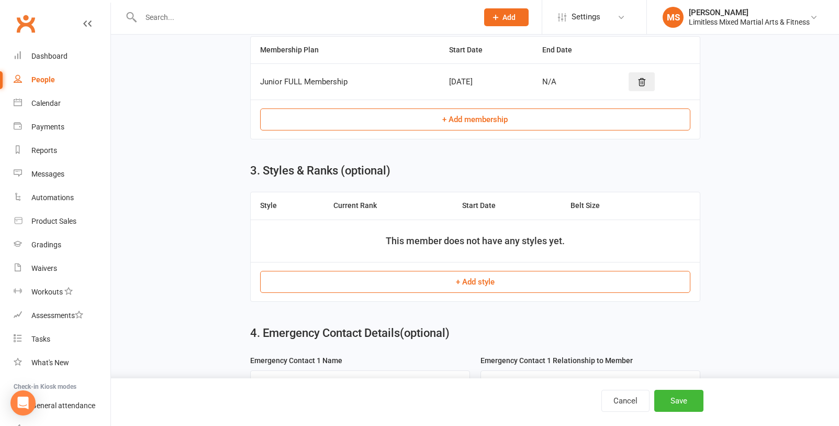
click at [486, 280] on button "+ Add style" at bounding box center [475, 282] width 430 height 22
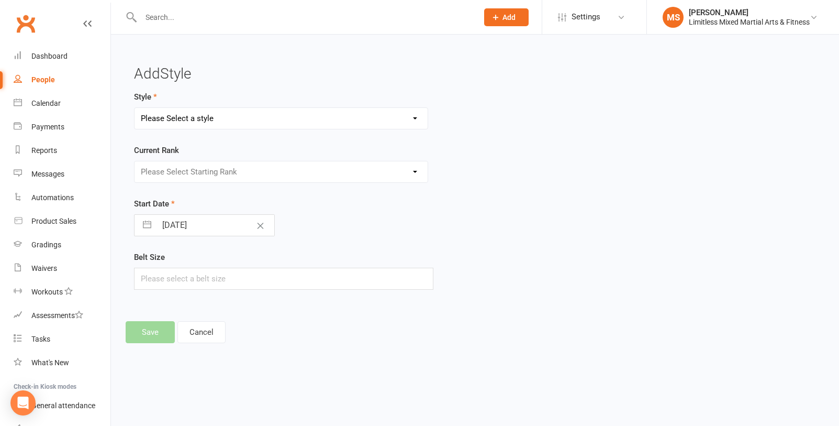
click at [252, 119] on select "Please Select a style Adult Jiu Jitsu Adult Muay Thai Junior Jiu Jitsu Junior M…" at bounding box center [281, 118] width 293 height 21
select select "3644"
click at [135, 108] on select "Please Select a style Adult Jiu Jitsu Adult Muay Thai Junior Jiu Jitsu Junior M…" at bounding box center [281, 118] width 293 height 21
click at [263, 171] on select "Please Select Starting Rank White White + 1 White + 2 White + 3 White + 4 Grey/…" at bounding box center [281, 171] width 293 height 21
select select "43155"
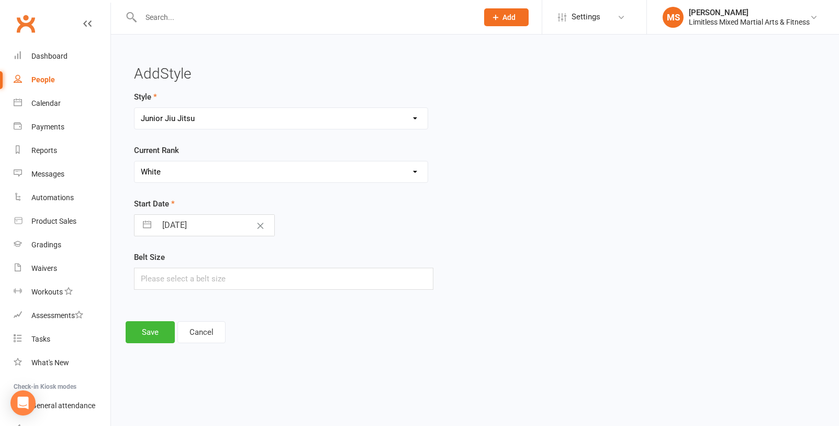
click at [135, 161] on select "Please Select Starting Rank White White + 1 White + 2 White + 3 White + 4 Grey/…" at bounding box center [281, 171] width 293 height 21
click at [232, 282] on input "text" at bounding box center [283, 278] width 299 height 22
type input "M2"
click at [157, 327] on button "Save" at bounding box center [150, 332] width 49 height 22
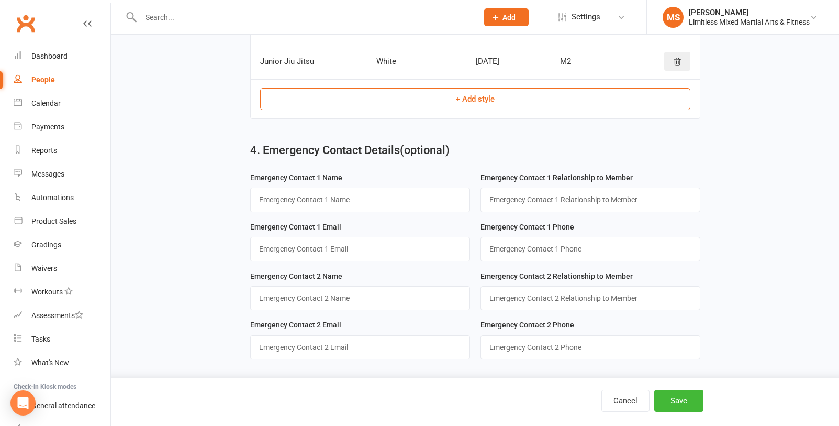
scroll to position [629, 0]
click at [384, 203] on input "text" at bounding box center [360, 199] width 220 height 24
click at [613, 231] on div "Emergency Contact 1 Phone" at bounding box center [591, 240] width 220 height 41
click at [666, 327] on button "Save" at bounding box center [678, 400] width 49 height 22
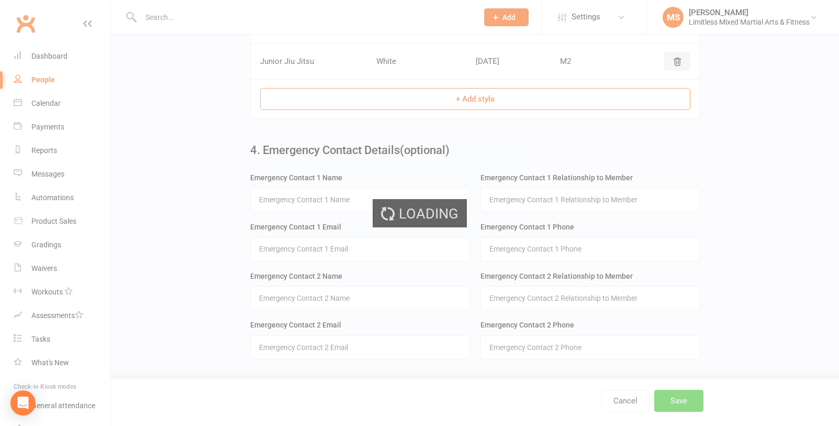
scroll to position [0, 0]
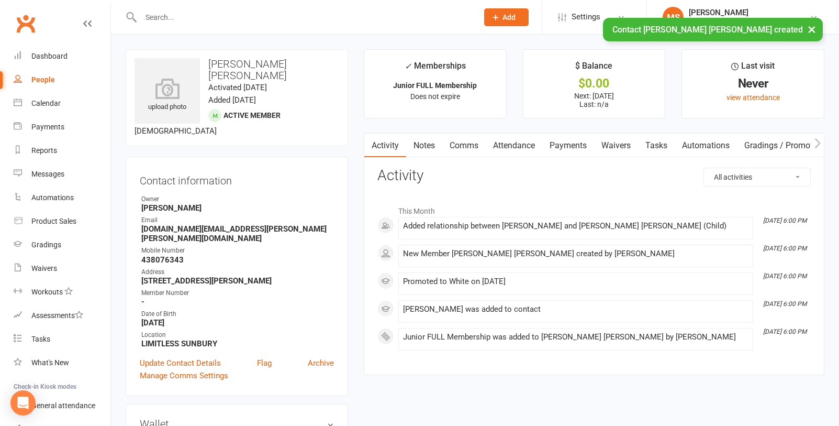
click at [521, 148] on link "Attendance" at bounding box center [514, 145] width 57 height 24
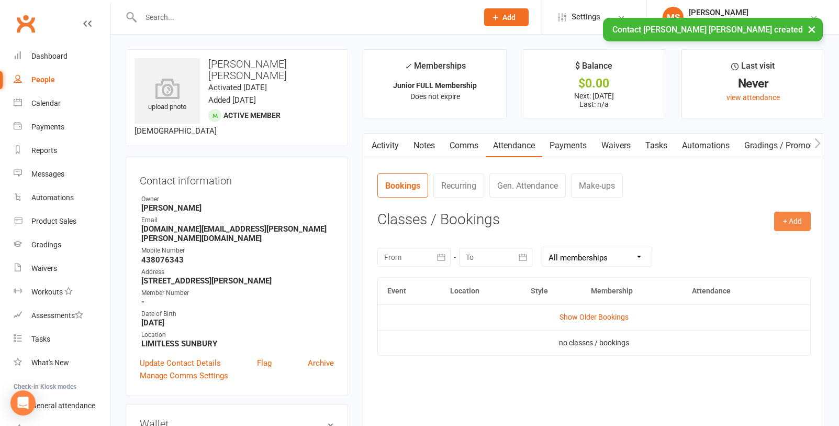
click at [666, 220] on button "+ Add" at bounding box center [792, 220] width 37 height 19
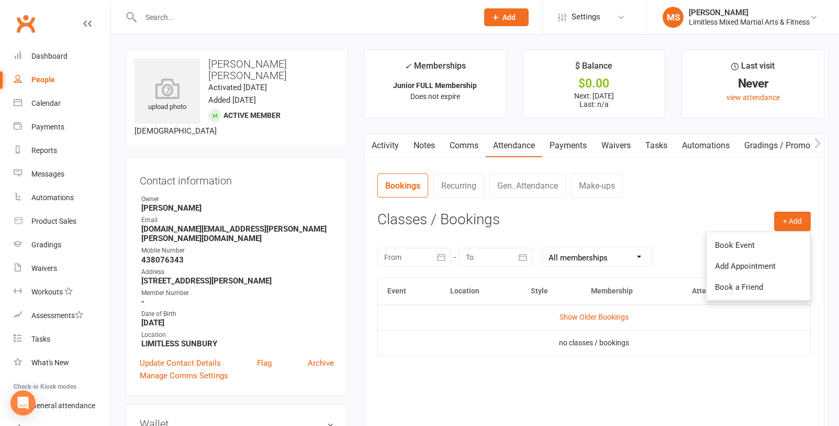
click at [666, 245] on link "Book Event" at bounding box center [759, 245] width 104 height 21
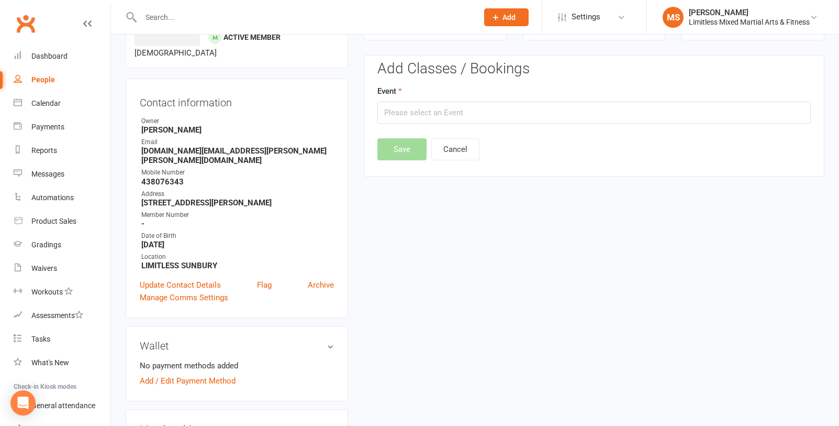
scroll to position [80, 0]
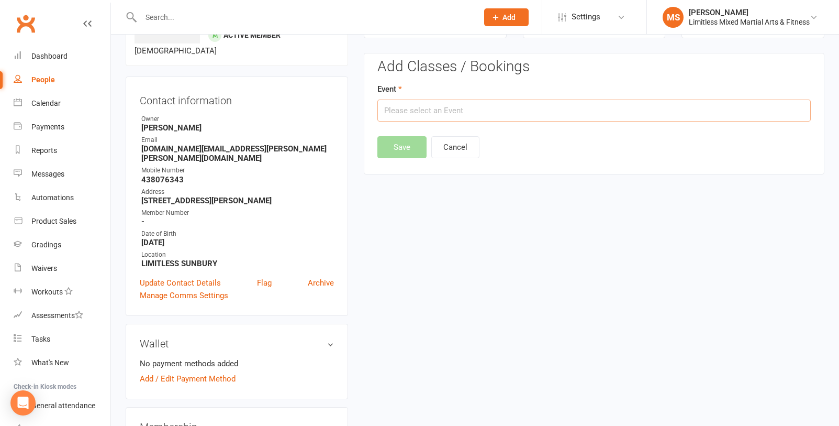
click at [505, 113] on input "text" at bounding box center [593, 110] width 433 height 22
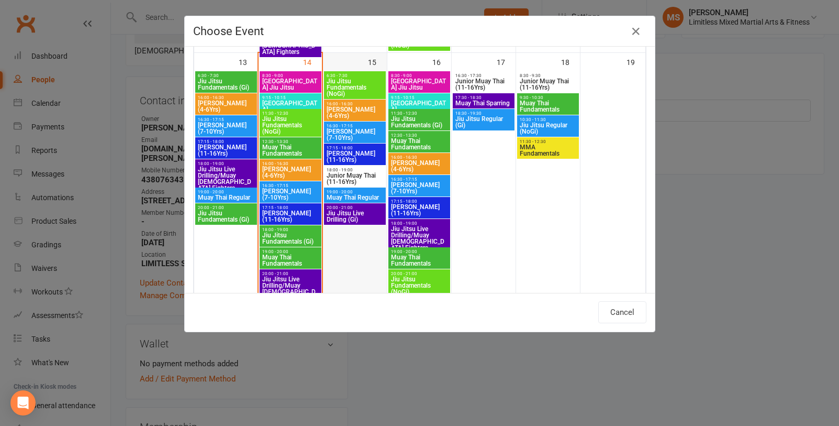
scroll to position [571, 0]
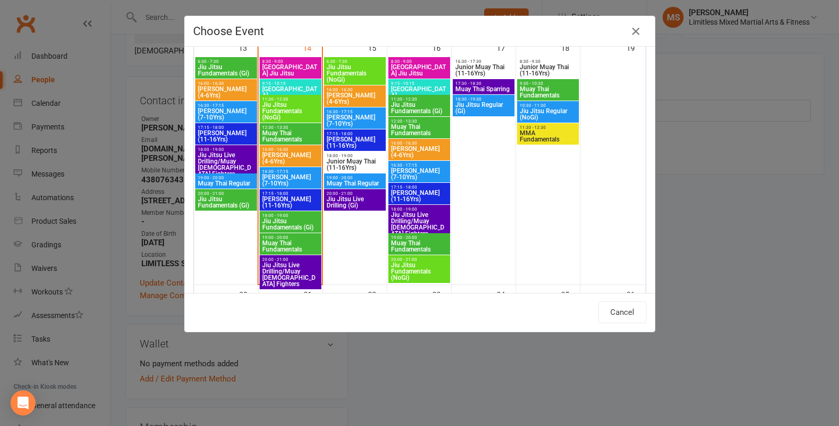
click at [285, 174] on span "[PERSON_NAME] (7-10Yrs)" at bounding box center [291, 180] width 58 height 13
type input "[PERSON_NAME] (7-10Yrs) - [DATE] 4:30:00 PM"
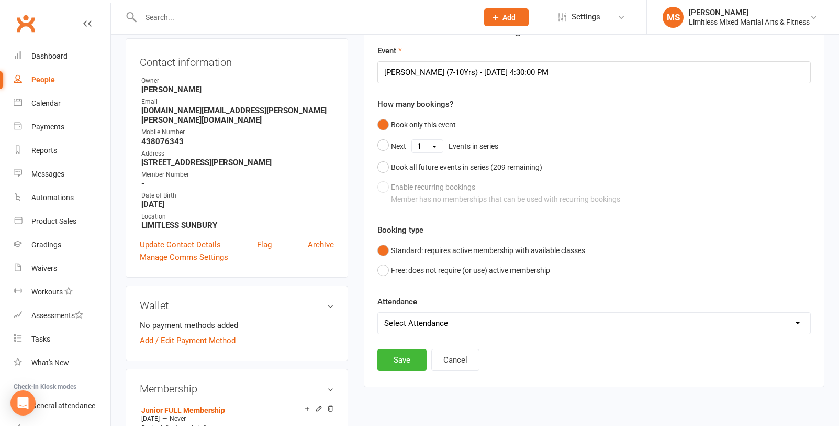
scroll to position [137, 0]
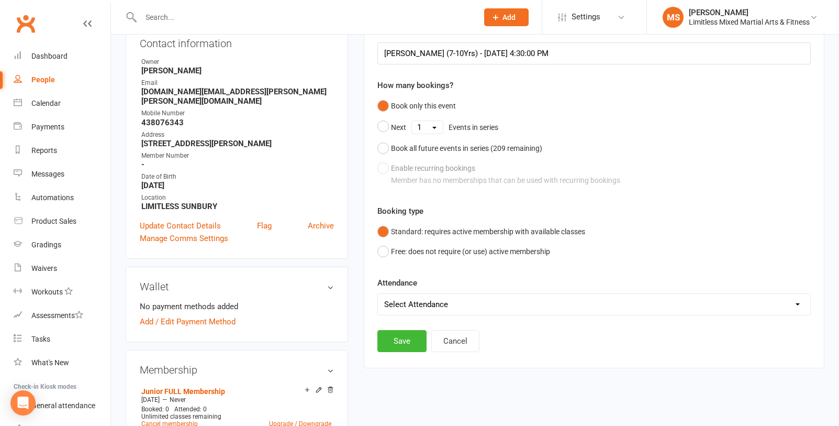
click at [510, 304] on select "Select Attendance Attended Absent" at bounding box center [594, 304] width 432 height 21
select select "0"
click at [378, 294] on select "Select Attendance Attended Absent" at bounding box center [594, 304] width 432 height 21
click at [410, 327] on button "Save" at bounding box center [401, 341] width 49 height 22
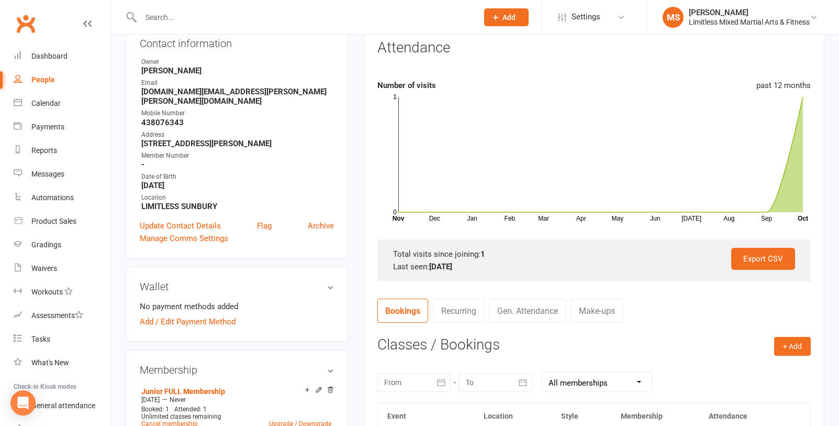
click at [43, 79] on div "People" at bounding box center [43, 79] width 24 height 8
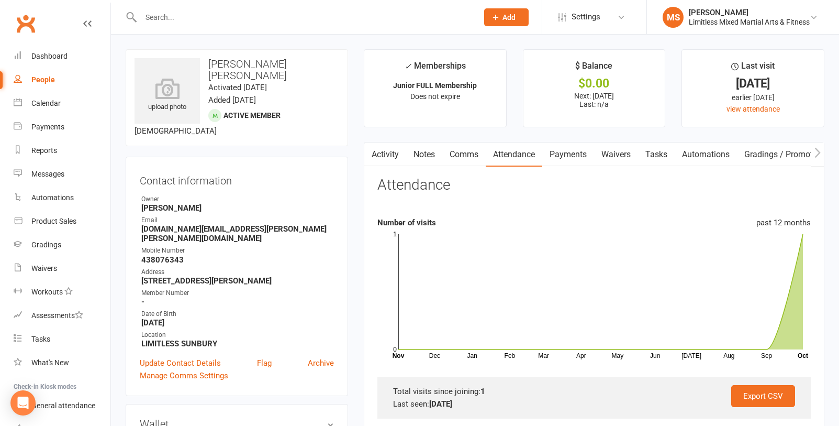
select select "100"
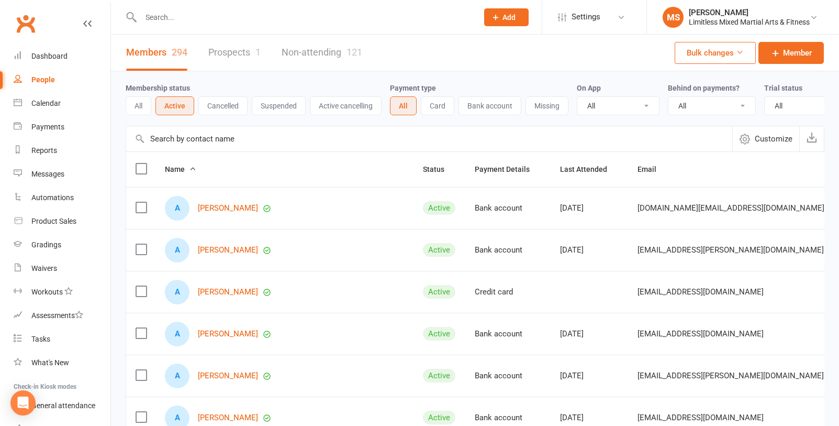
click at [208, 20] on input "text" at bounding box center [304, 17] width 333 height 15
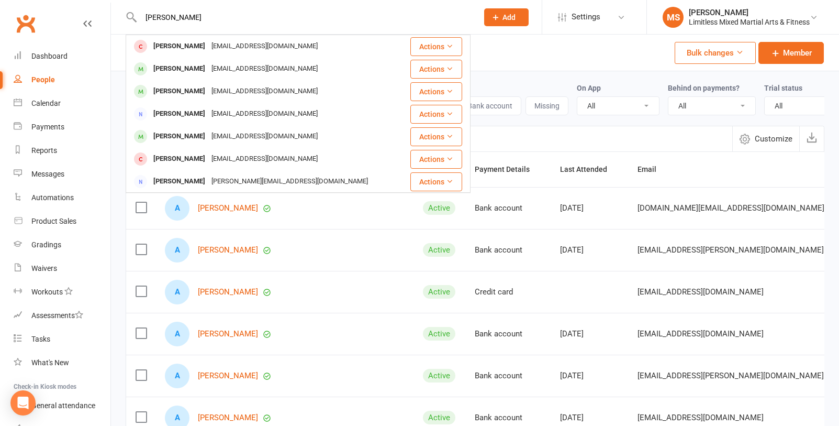
type input "[PERSON_NAME]"
click at [213, 65] on div "[EMAIL_ADDRESS][DOMAIN_NAME]" at bounding box center [264, 68] width 113 height 15
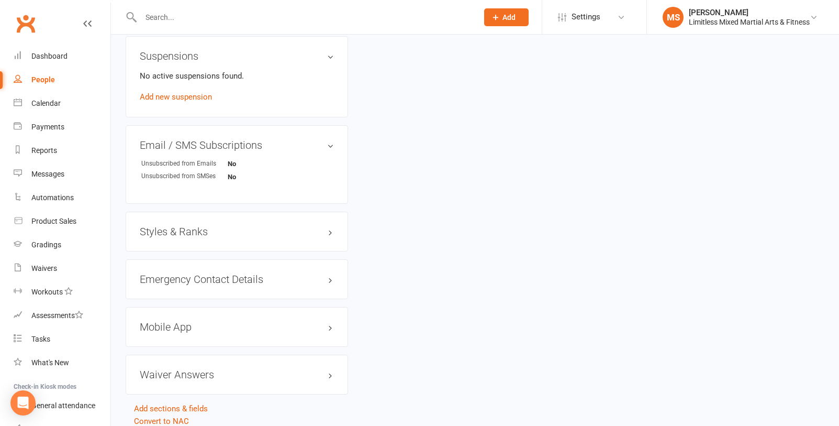
scroll to position [645, 0]
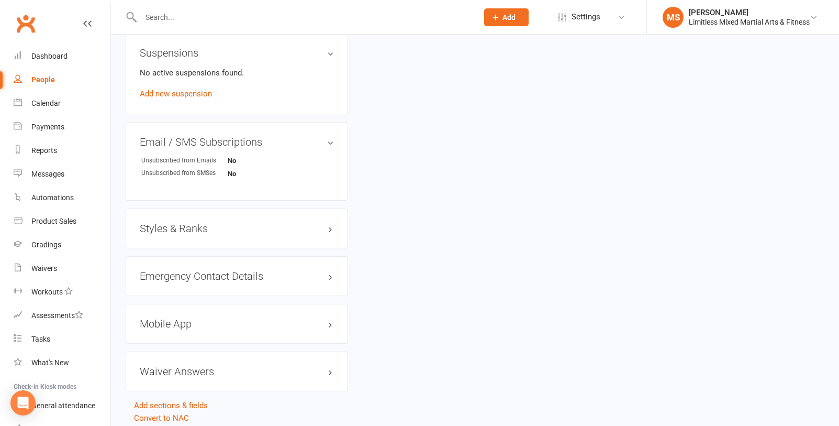
click at [243, 230] on h3 "Styles & Ranks" at bounding box center [237, 228] width 194 height 12
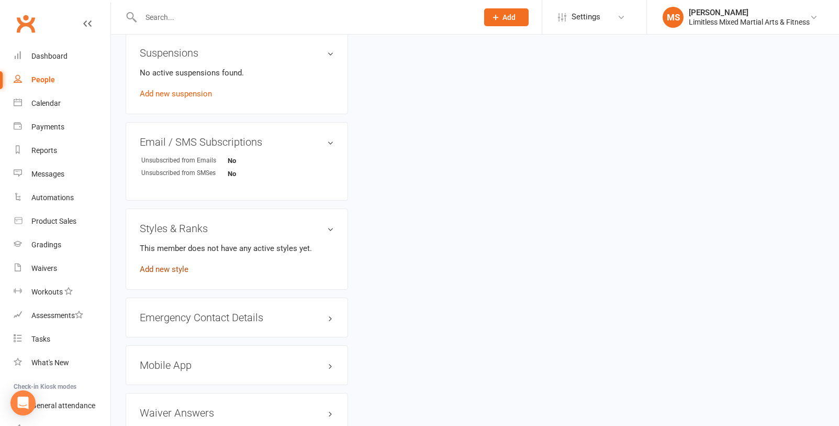
click at [182, 269] on link "Add new style" at bounding box center [164, 268] width 49 height 9
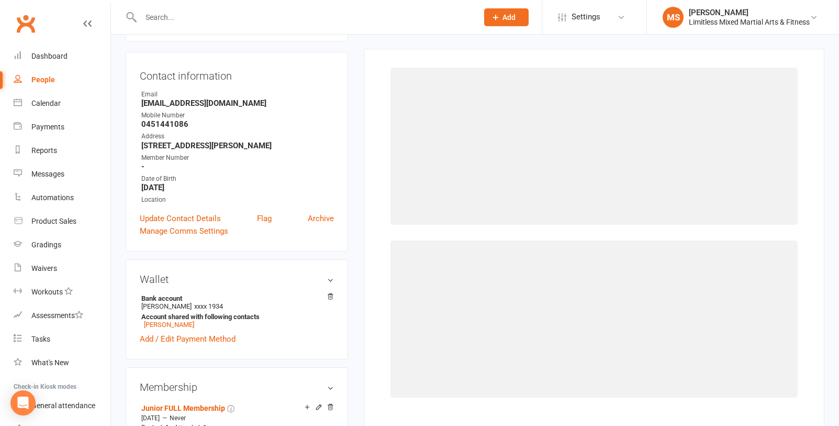
scroll to position [90, 0]
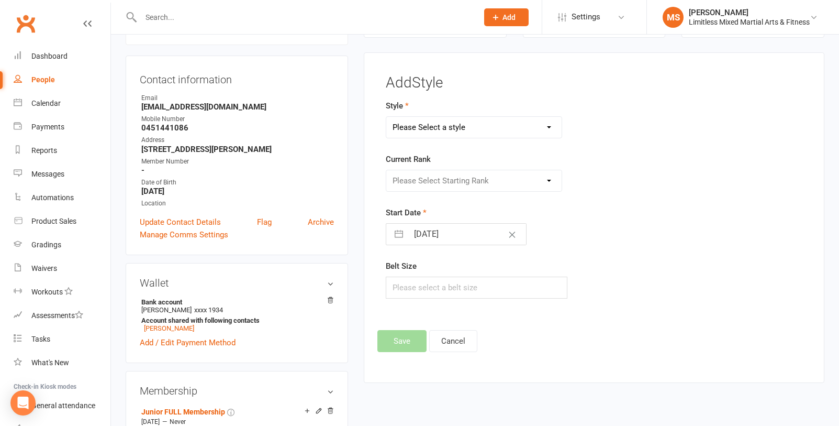
click at [519, 132] on select "Please Select a style Adult Jiu Jitsu Adult Muay Thai Junior Jiu Jitsu Junior M…" at bounding box center [473, 127] width 175 height 21
click at [386, 117] on select "Please Select a style Adult Jiu Jitsu Adult Muay Thai Junior Jiu Jitsu Junior M…" at bounding box center [473, 127] width 175 height 21
click at [509, 129] on select "Adult Jiu Jitsu Adult Muay Thai Junior Jiu Jitsu Junior Muay Thai MMA Fundament…" at bounding box center [473, 127] width 175 height 21
select select "3644"
click at [386, 117] on select "Adult Jiu Jitsu Adult Muay Thai Junior Jiu Jitsu Junior Muay Thai MMA Fundament…" at bounding box center [473, 127] width 175 height 21
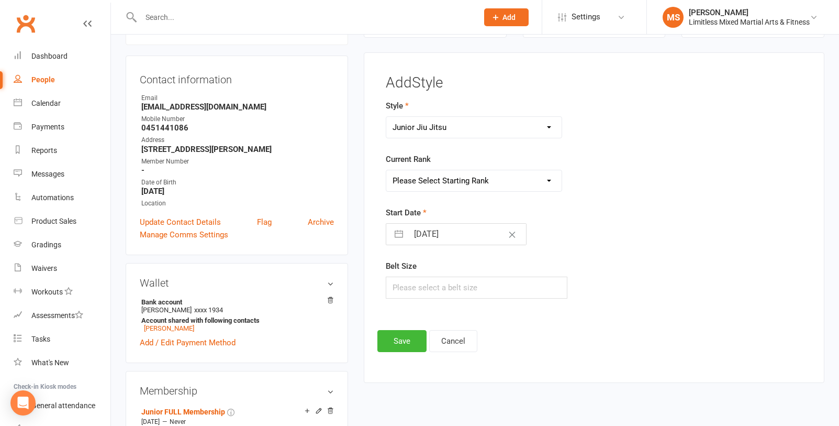
click at [511, 175] on select "Please Select Starting Rank White White + 1 White + 2 White + 3 White + 4 Blue …" at bounding box center [473, 180] width 175 height 21
select select "43155"
click at [386, 170] on select "Please Select Starting Rank White White + 1 White + 2 White + 3 White + 4 Grey/…" at bounding box center [473, 180] width 175 height 21
click at [477, 282] on input "text" at bounding box center [477, 287] width 182 height 22
type input "M2"
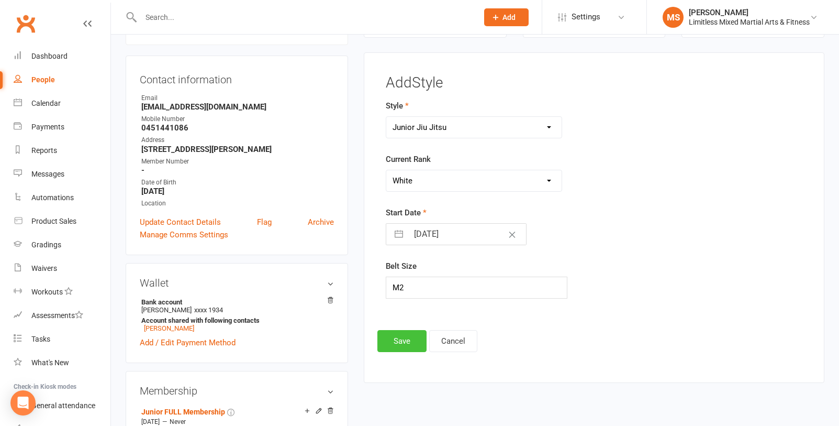
click at [416, 327] on button "Save" at bounding box center [401, 341] width 49 height 22
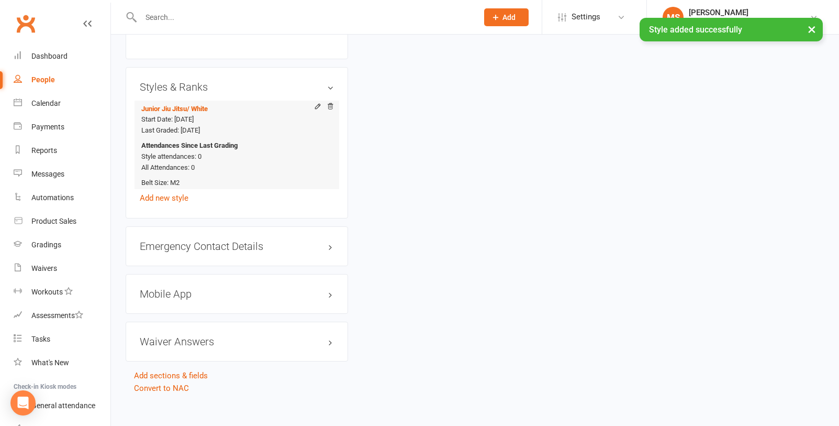
scroll to position [796, 0]
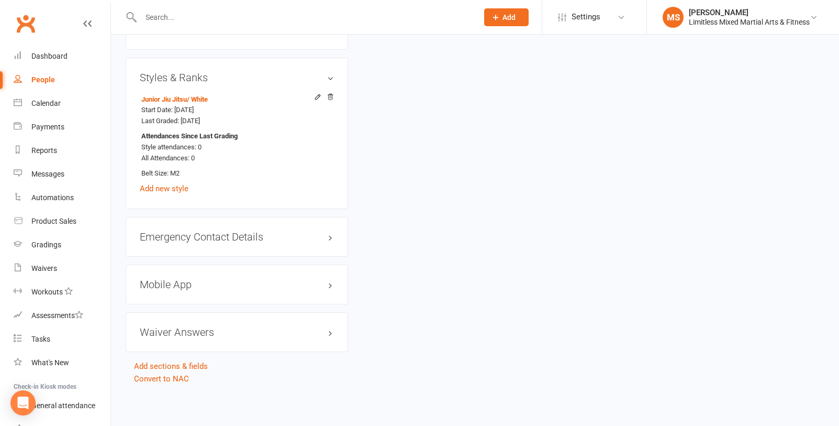
click at [236, 294] on div "Mobile App" at bounding box center [237, 284] width 222 height 40
click at [212, 286] on h3 "Mobile App" at bounding box center [237, 284] width 194 height 12
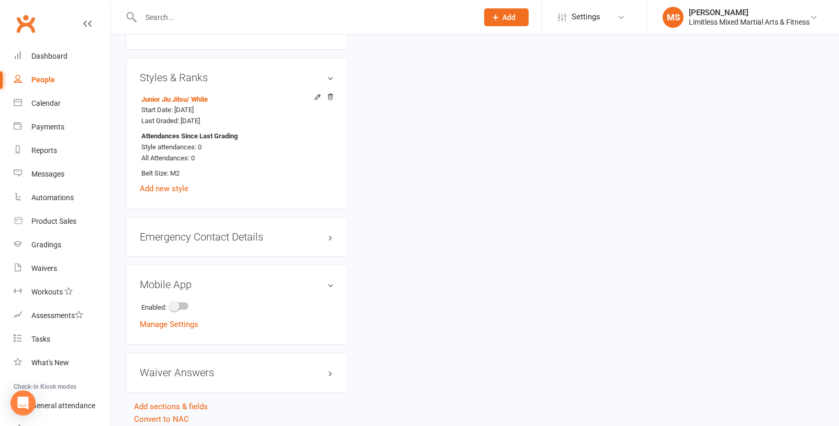
click at [284, 242] on div "Emergency Contact Details edit" at bounding box center [237, 237] width 222 height 40
click at [276, 235] on h3 "Emergency Contact Details edit" at bounding box center [237, 237] width 194 height 12
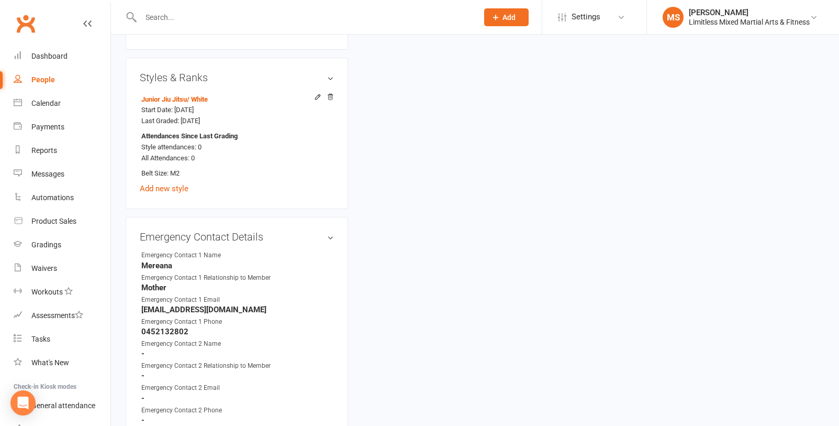
click at [48, 77] on div "People" at bounding box center [43, 79] width 24 height 8
select select "100"
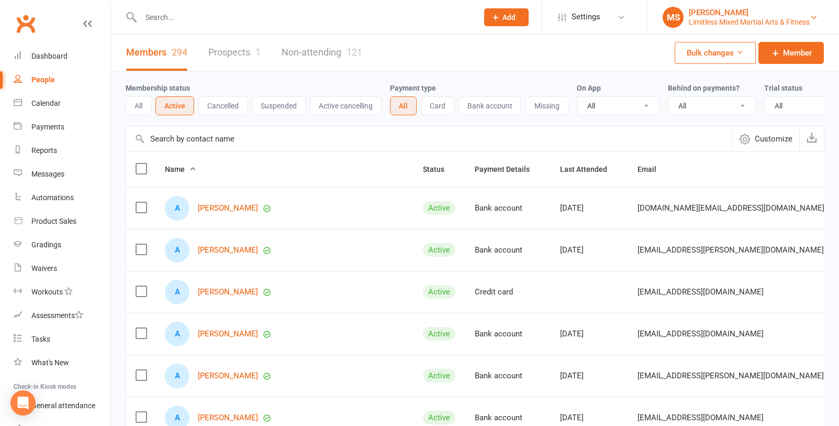
drag, startPoint x: 766, startPoint y: 15, endPoint x: 761, endPoint y: 10, distance: 6.7
click at [666, 15] on div "[PERSON_NAME]" at bounding box center [749, 12] width 121 height 9
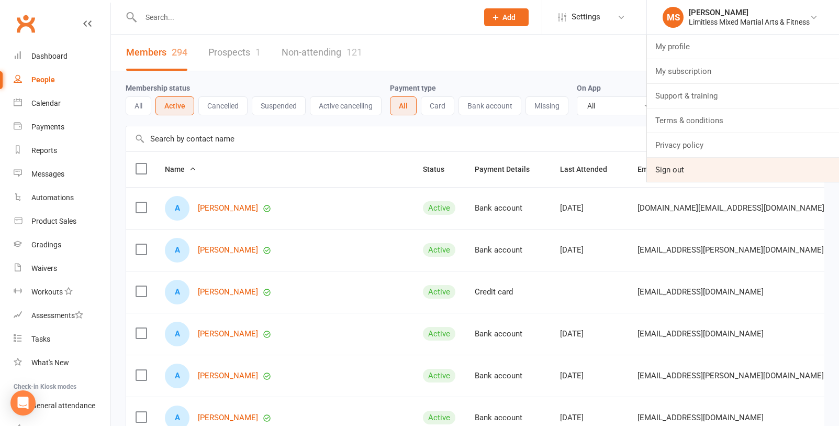
click at [666, 172] on link "Sign out" at bounding box center [743, 170] width 192 height 24
